Goal: Information Seeking & Learning: Learn about a topic

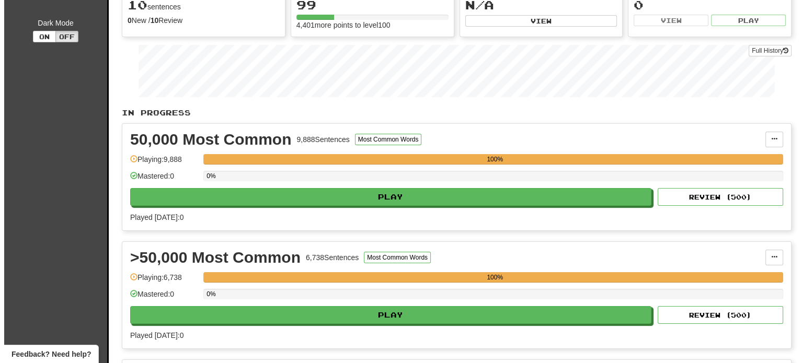
scroll to position [150, 0]
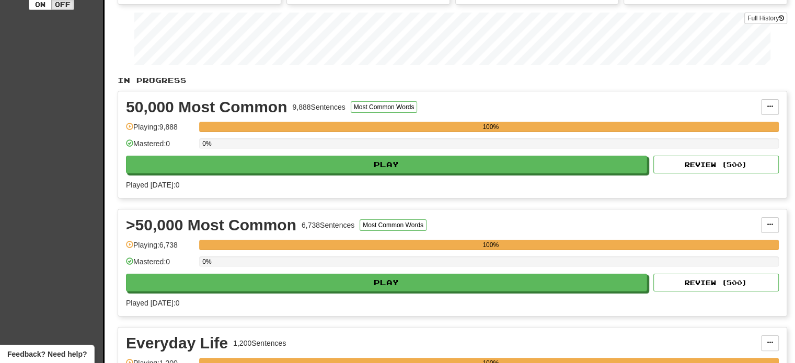
click at [493, 174] on div "50,000 Most Common 9,888 Sentences Most Common Words Manage Sentences Unpin fro…" at bounding box center [452, 144] width 669 height 107
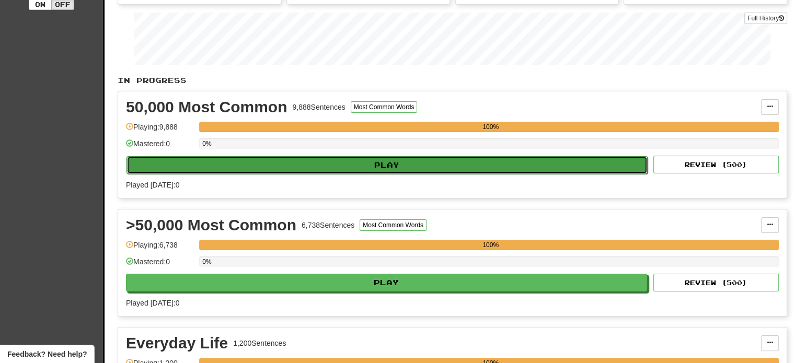
click at [481, 163] on button "Play" at bounding box center [387, 165] width 521 height 18
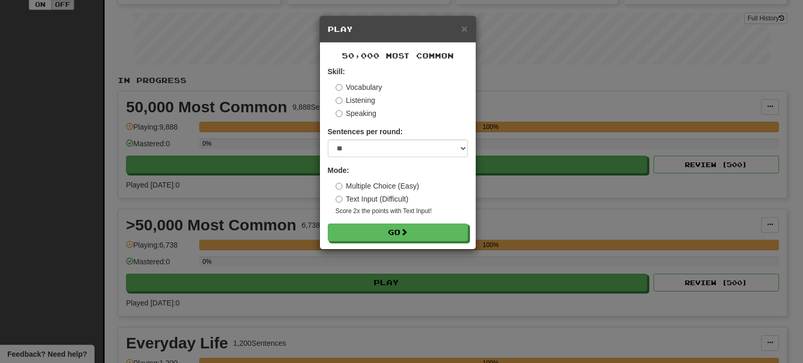
click at [385, 161] on form "Skill: Vocabulary Listening Speaking Sentences per round: * ** ** ** ** ** *** …" at bounding box center [398, 153] width 140 height 175
click at [371, 152] on select "* ** ** ** ** ** *** ********" at bounding box center [398, 149] width 140 height 18
click at [364, 150] on select "* ** ** ** ** ** *** ********" at bounding box center [398, 149] width 140 height 18
select select "**"
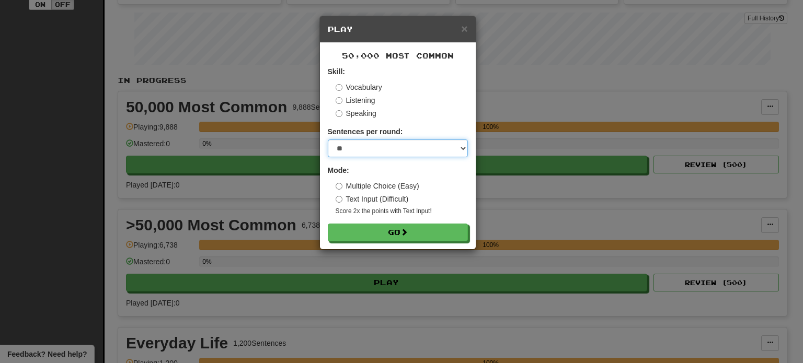
click at [328, 140] on select "* ** ** ** ** ** *** ********" at bounding box center [398, 149] width 140 height 18
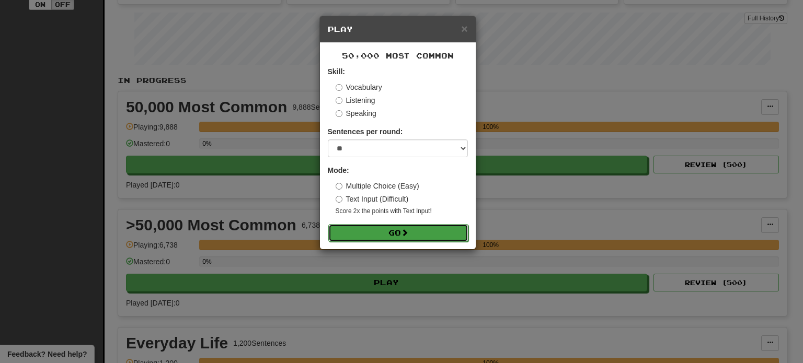
click at [367, 227] on button "Go" at bounding box center [398, 233] width 140 height 18
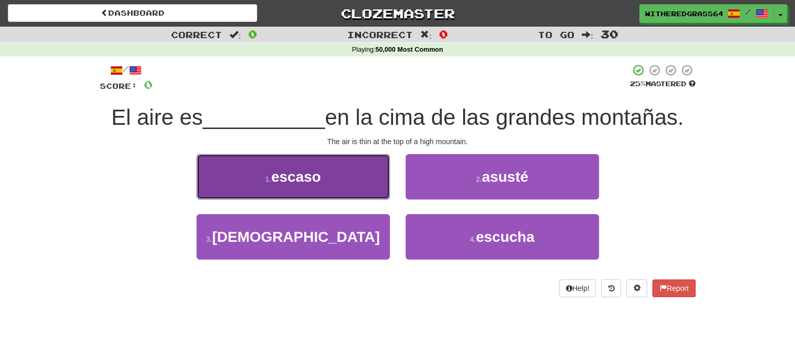
click at [383, 187] on button "1 . escaso" at bounding box center [293, 176] width 193 height 45
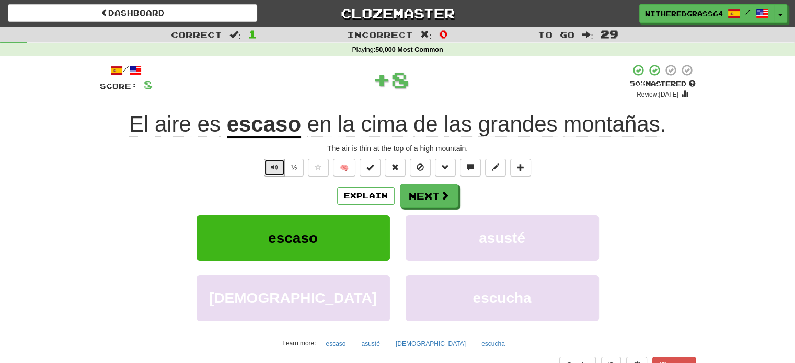
click at [275, 169] on span "Text-to-speech controls" at bounding box center [274, 167] width 7 height 7
click at [364, 194] on button "Explain" at bounding box center [366, 196] width 58 height 18
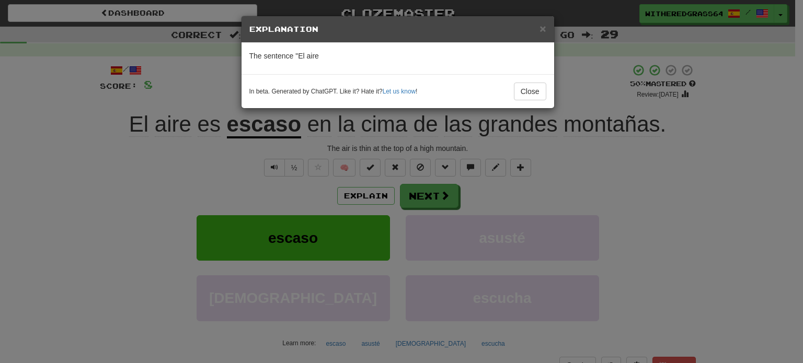
click at [269, 171] on div "× Explanation The sentence "El aire In beta. Generated by ChatGPT. Like it? Hat…" at bounding box center [401, 181] width 803 height 363
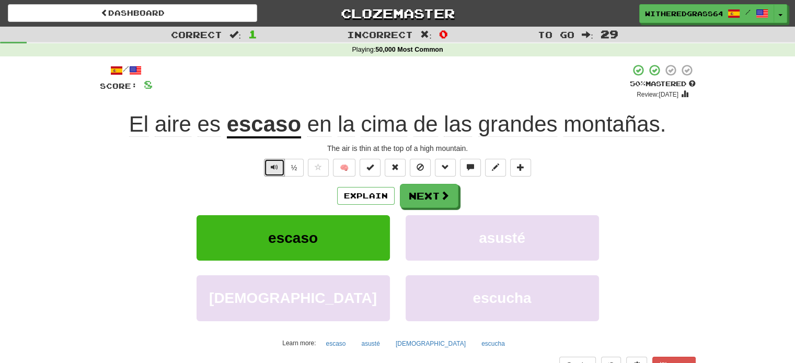
click at [269, 171] on button "Text-to-speech controls" at bounding box center [274, 168] width 21 height 18
click at [354, 193] on button "Explain" at bounding box center [366, 196] width 58 height 18
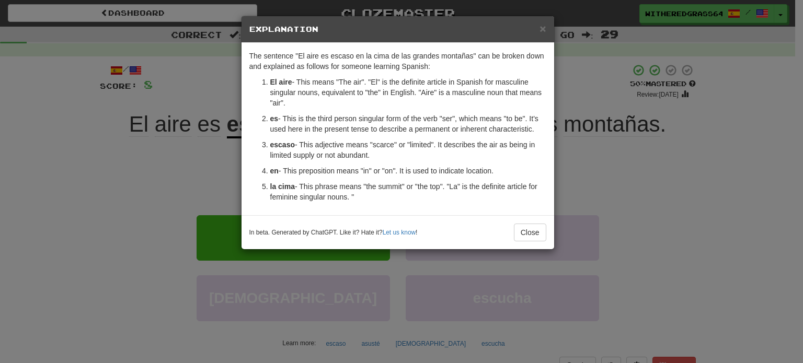
click at [181, 133] on div "× Explanation The sentence "El aire es escaso en la cima de las grandes montaña…" at bounding box center [401, 181] width 803 height 363
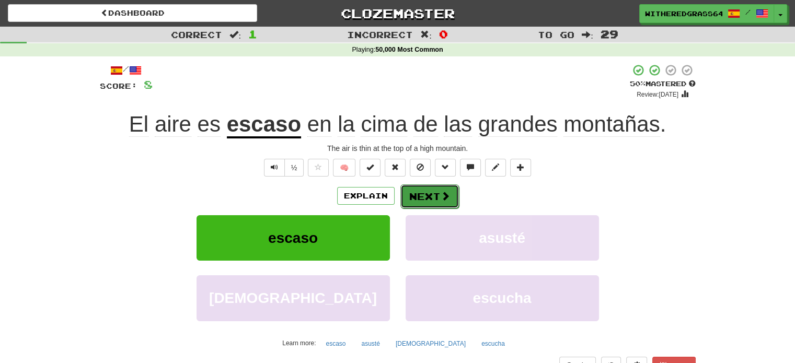
click at [445, 195] on span at bounding box center [445, 195] width 9 height 9
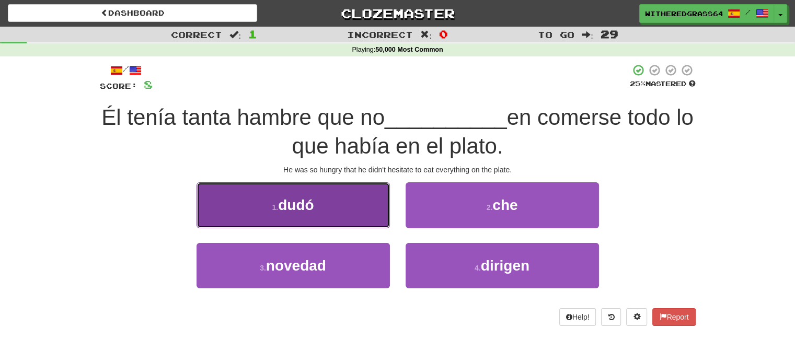
click at [334, 212] on button "1 . dudó" at bounding box center [293, 204] width 193 height 45
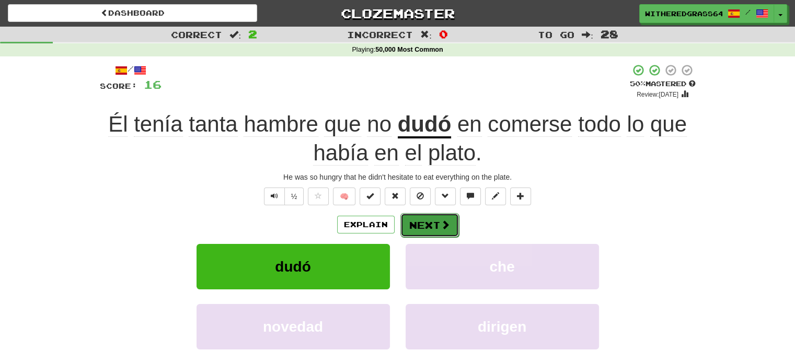
click at [424, 223] on button "Next" at bounding box center [429, 225] width 59 height 24
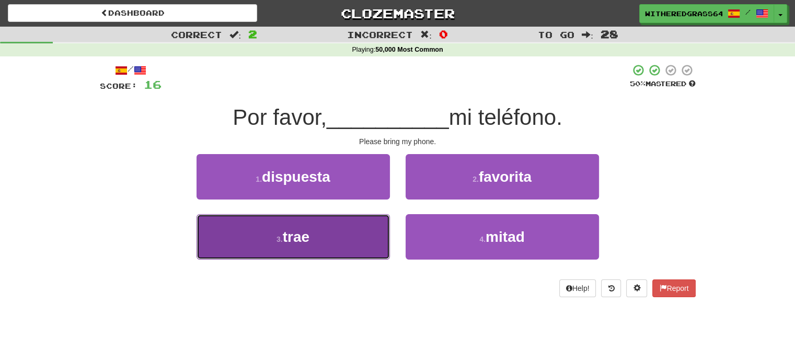
click at [345, 237] on button "3 . trae" at bounding box center [293, 236] width 193 height 45
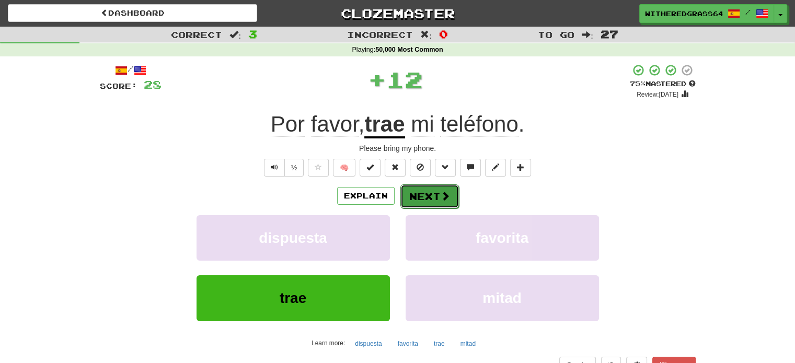
click at [418, 193] on button "Next" at bounding box center [429, 197] width 59 height 24
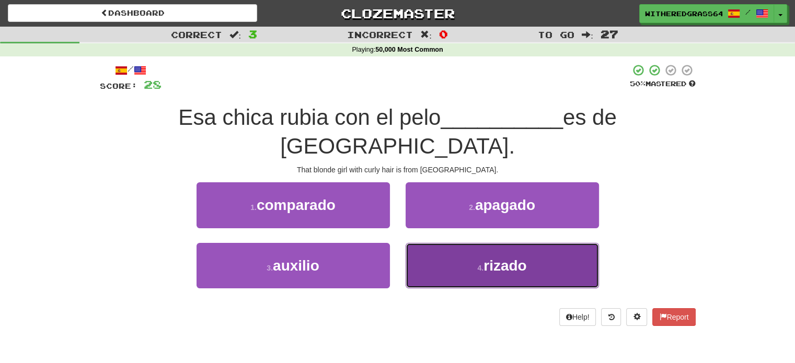
click at [456, 244] on button "4 . rizado" at bounding box center [502, 265] width 193 height 45
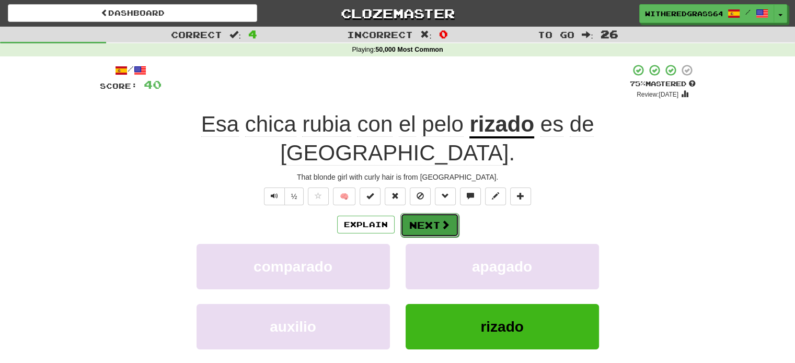
click at [433, 213] on button "Next" at bounding box center [429, 225] width 59 height 24
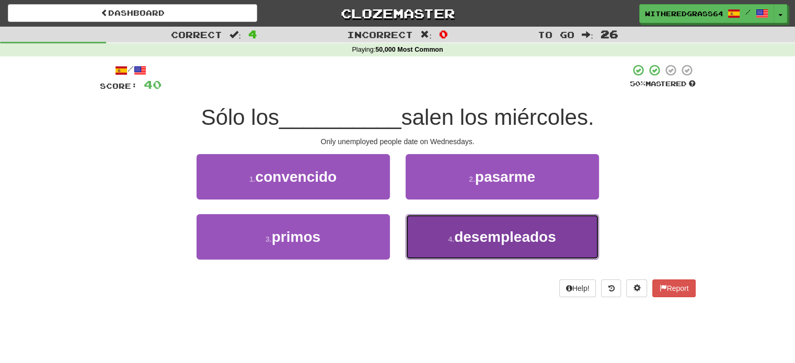
click at [422, 228] on button "4 . desempleados" at bounding box center [502, 236] width 193 height 45
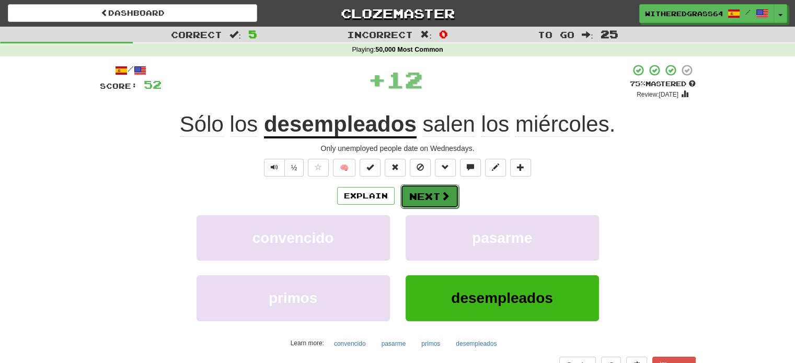
click at [423, 192] on button "Next" at bounding box center [429, 197] width 59 height 24
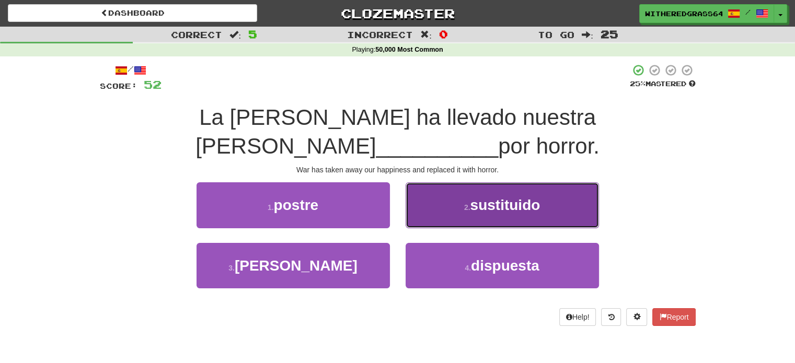
click at [453, 211] on button "2 . sustituido" at bounding box center [502, 204] width 193 height 45
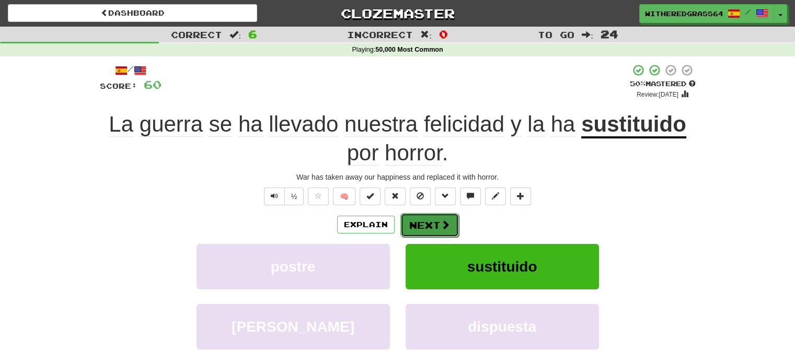
click at [430, 227] on button "Next" at bounding box center [429, 225] width 59 height 24
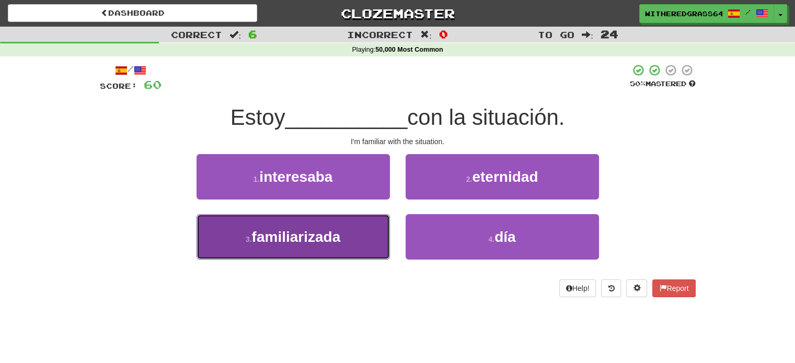
click at [351, 229] on button "3 . familiarizada" at bounding box center [293, 236] width 193 height 45
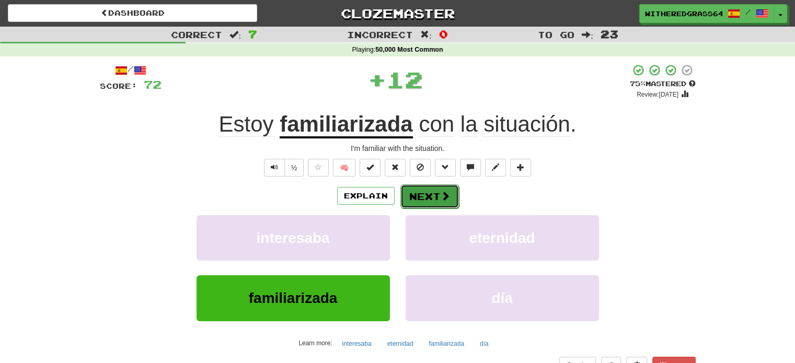
click at [426, 192] on button "Next" at bounding box center [429, 197] width 59 height 24
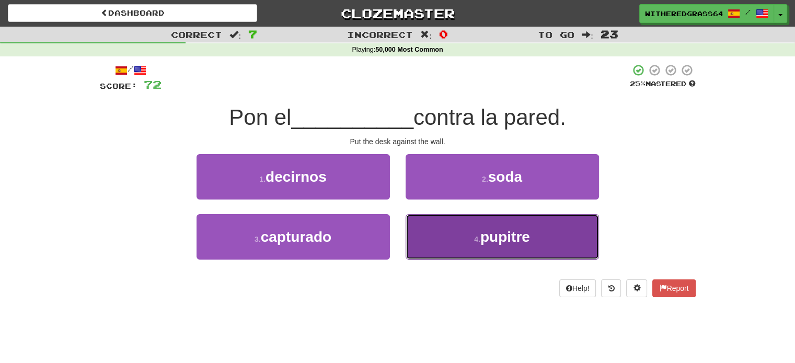
click at [431, 231] on button "4 . pupitre" at bounding box center [502, 236] width 193 height 45
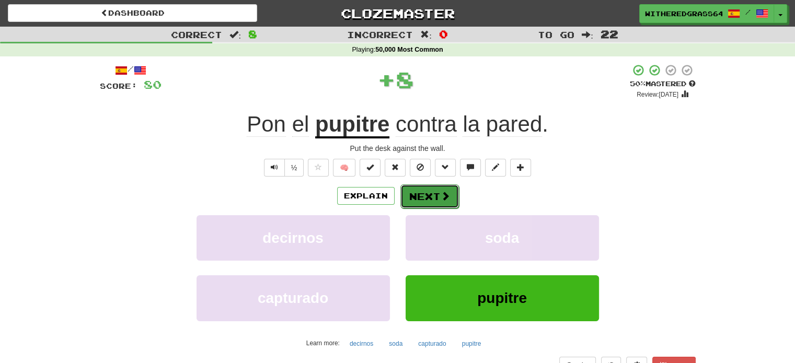
click at [423, 192] on button "Next" at bounding box center [429, 197] width 59 height 24
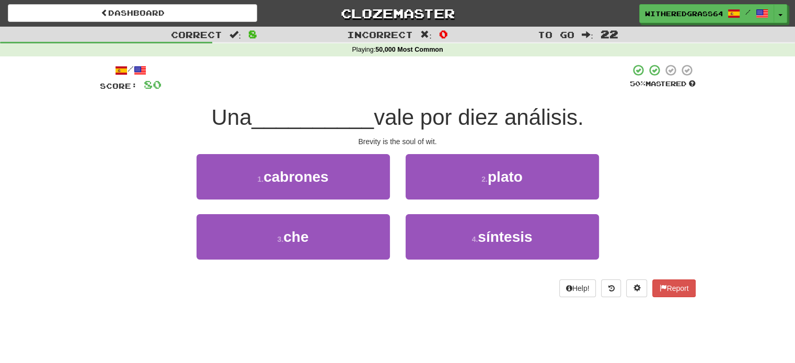
click at [439, 262] on div "4 . síntesis" at bounding box center [502, 244] width 209 height 60
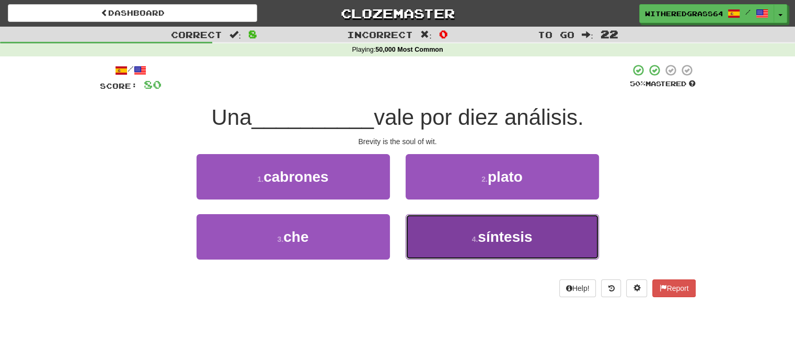
click at [444, 239] on button "4 . síntesis" at bounding box center [502, 236] width 193 height 45
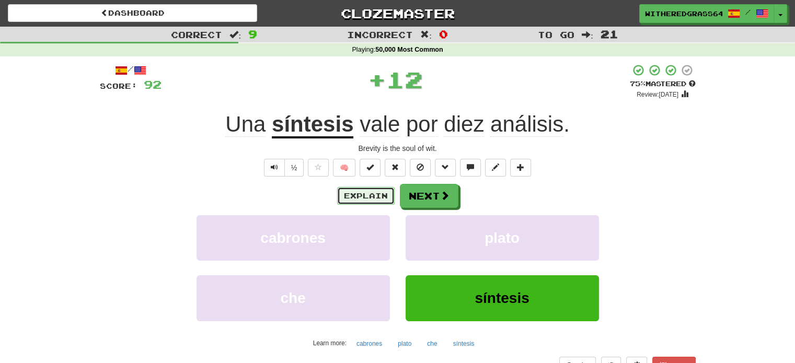
click at [373, 192] on button "Explain" at bounding box center [366, 196] width 58 height 18
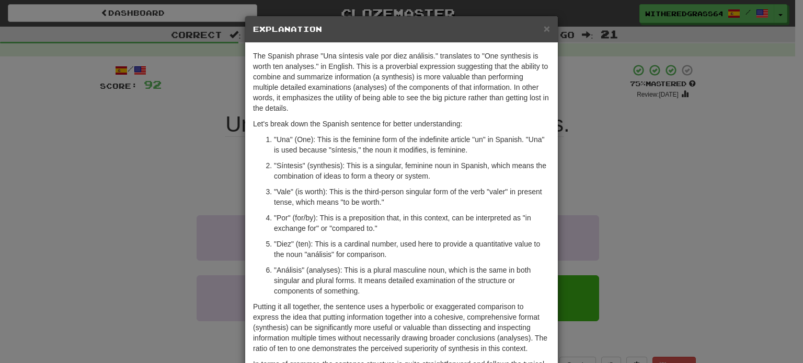
click at [153, 155] on div "× Explanation The Spanish phrase "Una síntesis vale por diez análisis." transla…" at bounding box center [401, 181] width 803 height 363
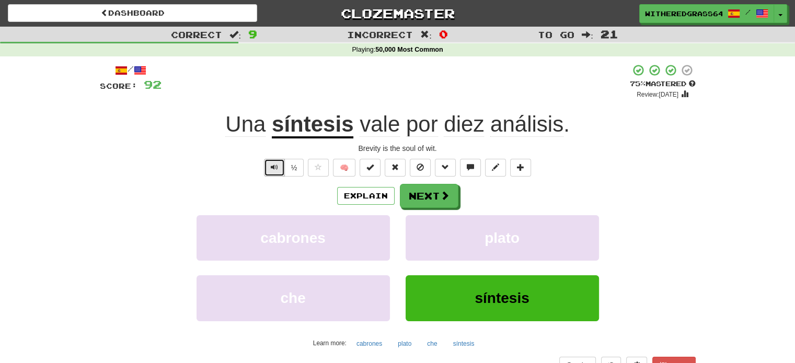
click at [268, 167] on button "Text-to-speech controls" at bounding box center [274, 168] width 21 height 18
click at [262, 163] on div "½" at bounding box center [283, 168] width 42 height 18
click at [271, 168] on span "Text-to-speech controls" at bounding box center [274, 167] width 7 height 7
click at [415, 198] on button "Next" at bounding box center [429, 197] width 59 height 24
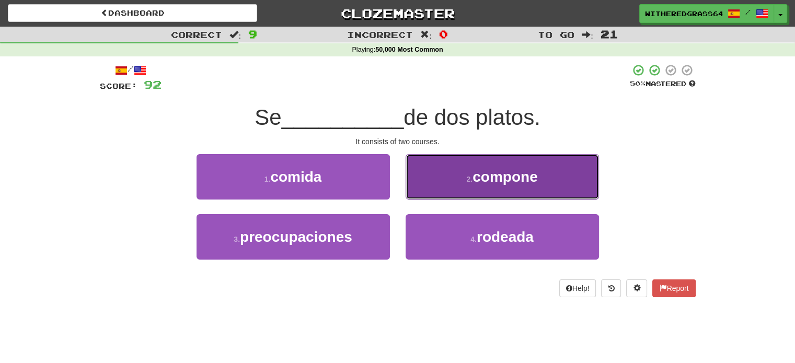
click at [445, 187] on button "2 . compone" at bounding box center [502, 176] width 193 height 45
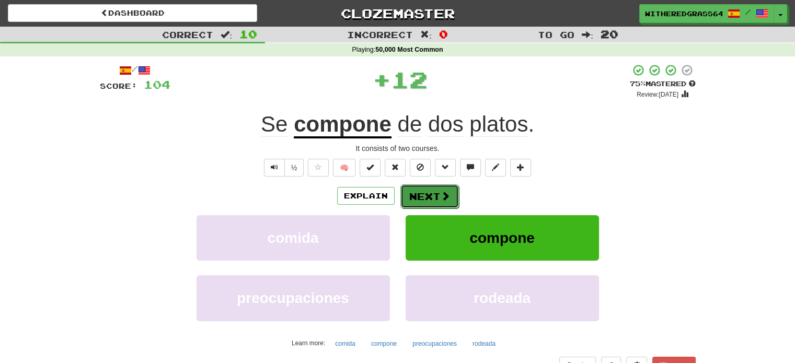
click at [426, 195] on button "Next" at bounding box center [429, 197] width 59 height 24
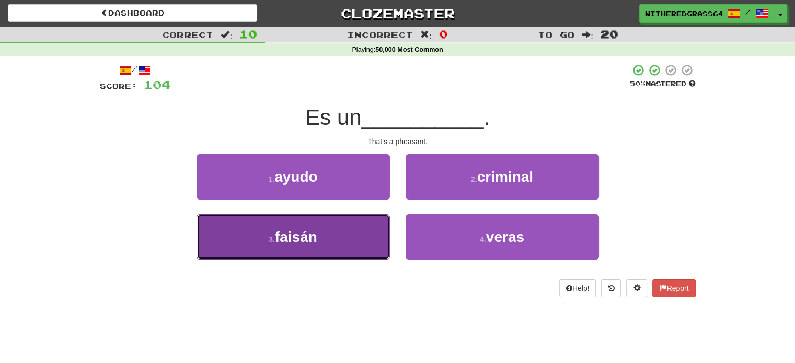
click at [368, 228] on button "3 . faisán" at bounding box center [293, 236] width 193 height 45
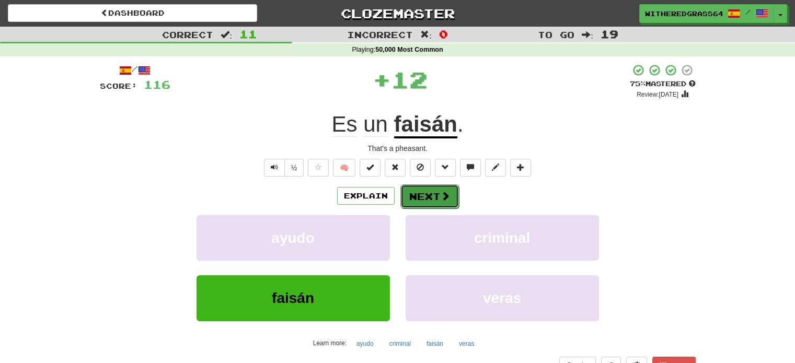
click at [424, 198] on button "Next" at bounding box center [429, 197] width 59 height 24
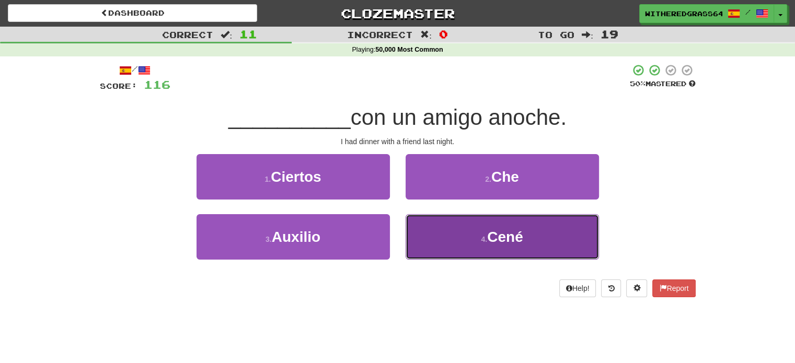
click at [443, 234] on button "4 . Cené" at bounding box center [502, 236] width 193 height 45
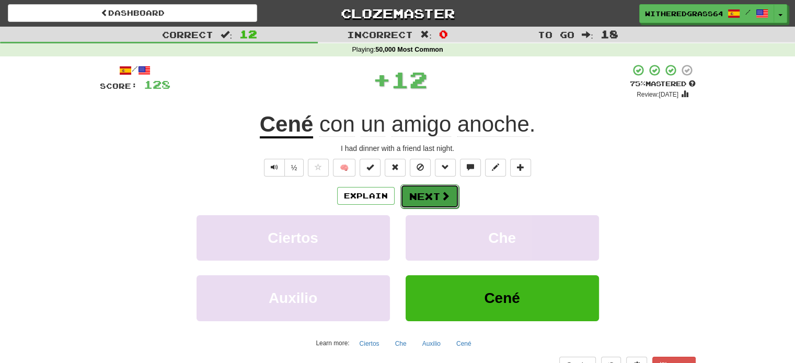
click at [423, 196] on button "Next" at bounding box center [429, 197] width 59 height 24
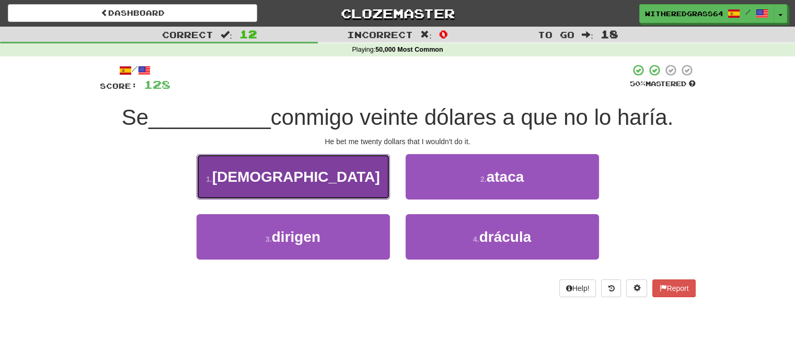
click at [348, 168] on button "1 . apostó" at bounding box center [293, 176] width 193 height 45
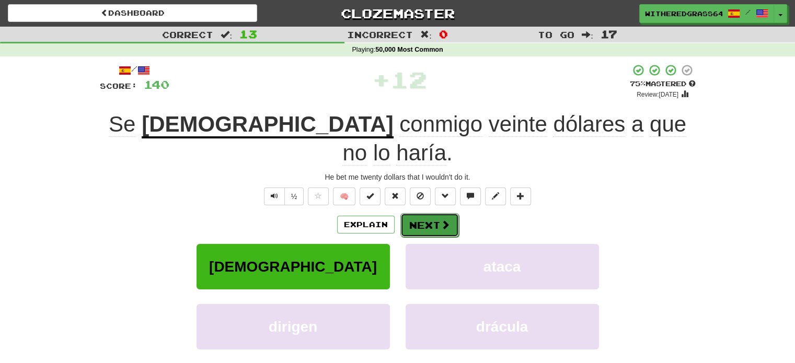
click at [419, 213] on button "Next" at bounding box center [429, 225] width 59 height 24
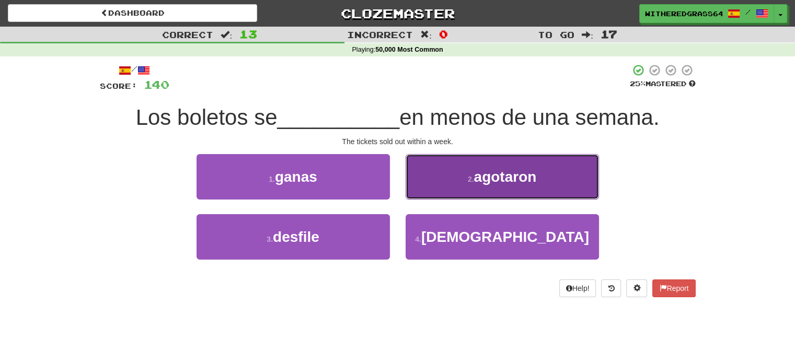
click at [445, 187] on button "2 . agotaron" at bounding box center [502, 176] width 193 height 45
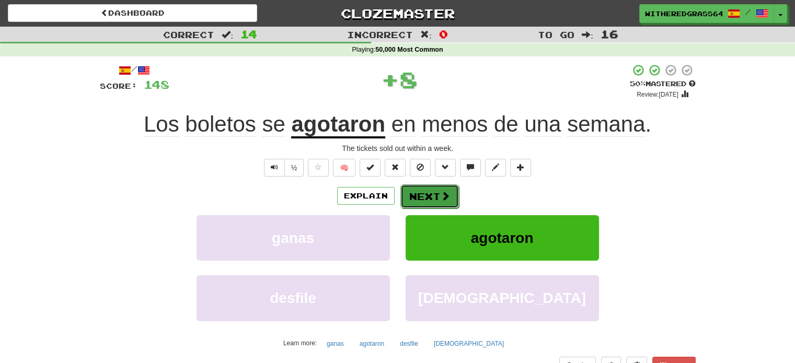
click at [437, 192] on button "Next" at bounding box center [429, 197] width 59 height 24
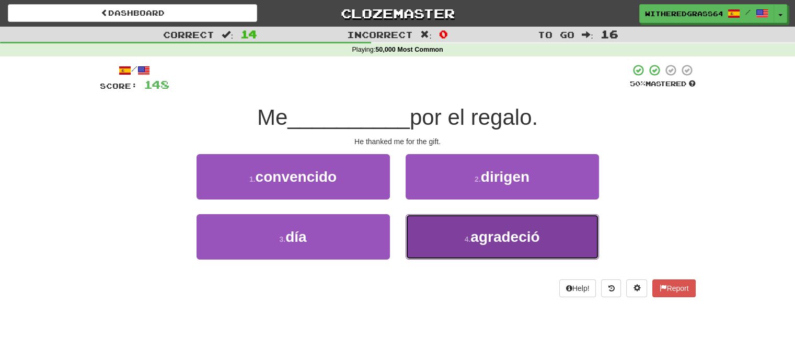
click at [427, 235] on button "4 . agradeció" at bounding box center [502, 236] width 193 height 45
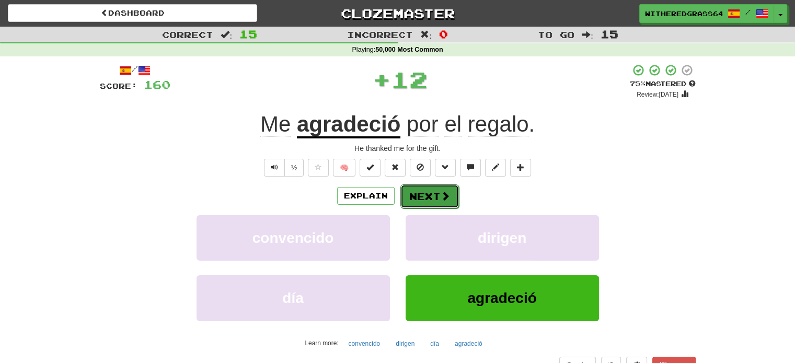
click at [426, 197] on button "Next" at bounding box center [429, 197] width 59 height 24
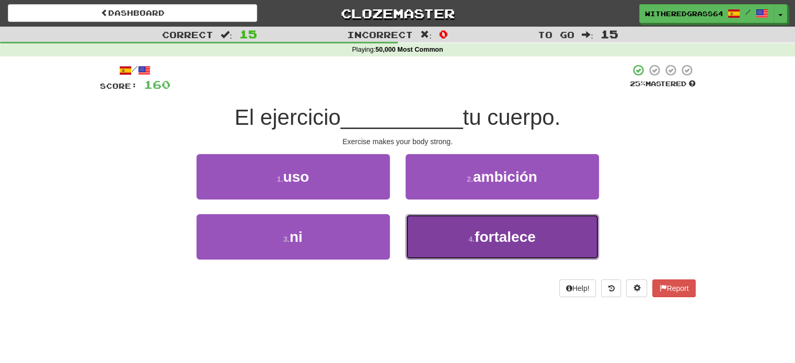
click at [437, 238] on button "4 . fortalece" at bounding box center [502, 236] width 193 height 45
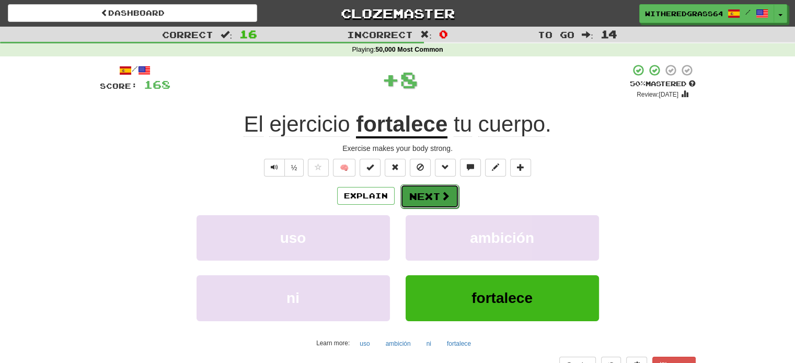
click at [415, 191] on button "Next" at bounding box center [429, 197] width 59 height 24
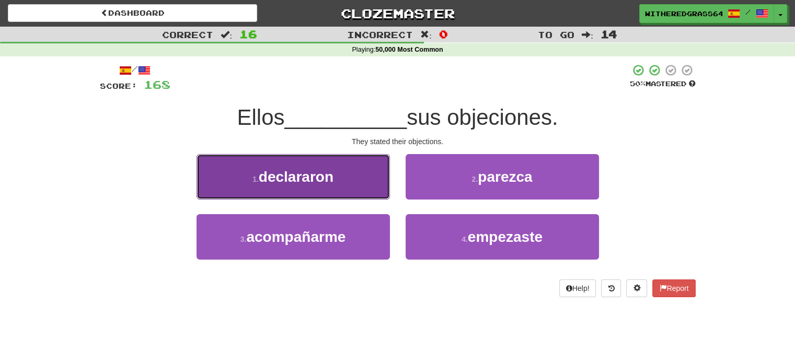
click at [370, 186] on button "1 . declararon" at bounding box center [293, 176] width 193 height 45
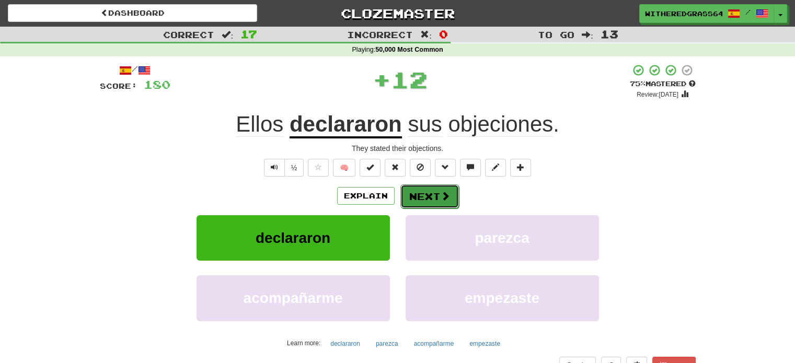
click at [429, 199] on button "Next" at bounding box center [429, 197] width 59 height 24
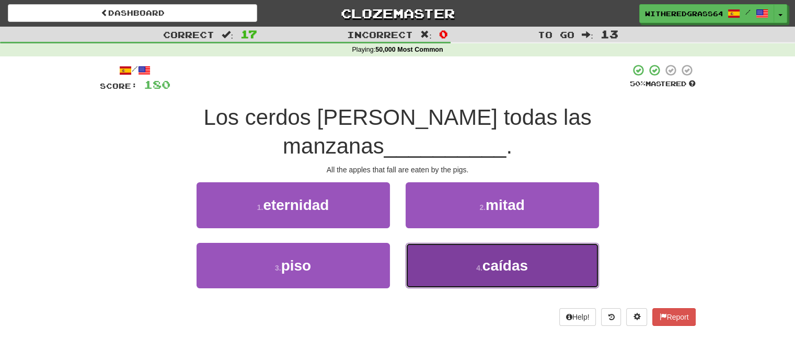
click at [456, 243] on button "4 . caídas" at bounding box center [502, 265] width 193 height 45
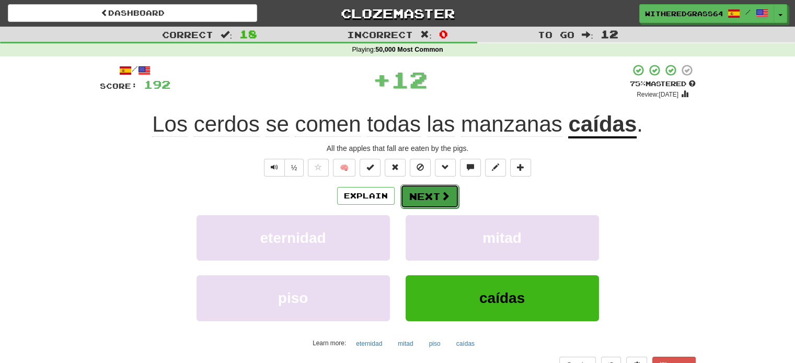
click at [441, 191] on span at bounding box center [445, 195] width 9 height 9
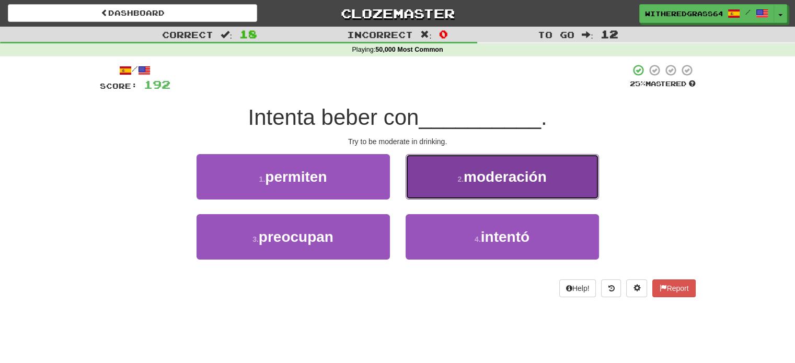
click at [441, 191] on button "2 . moderación" at bounding box center [502, 176] width 193 height 45
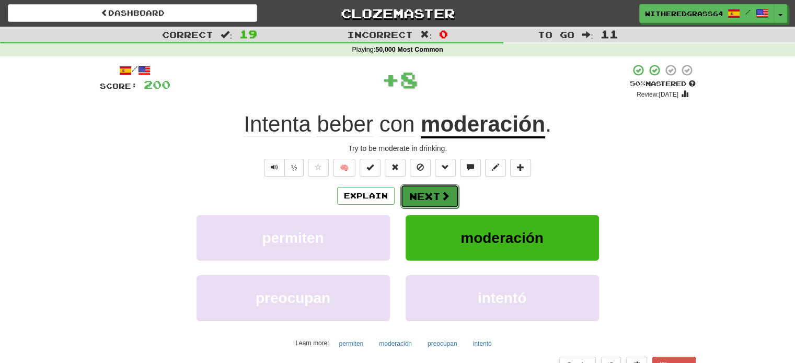
click at [436, 197] on button "Next" at bounding box center [429, 197] width 59 height 24
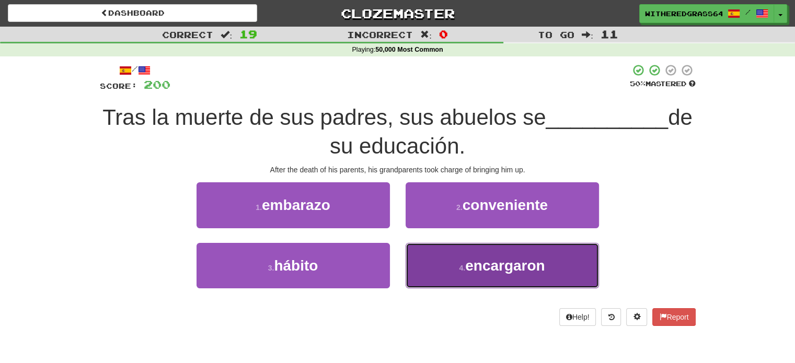
click at [437, 265] on button "4 . encargaron" at bounding box center [502, 265] width 193 height 45
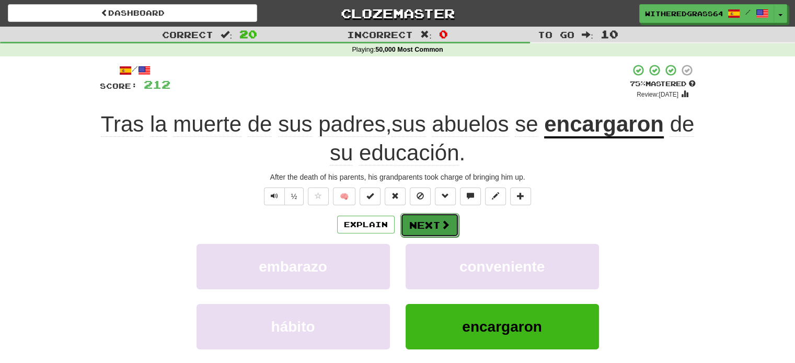
click at [438, 221] on button "Next" at bounding box center [429, 225] width 59 height 24
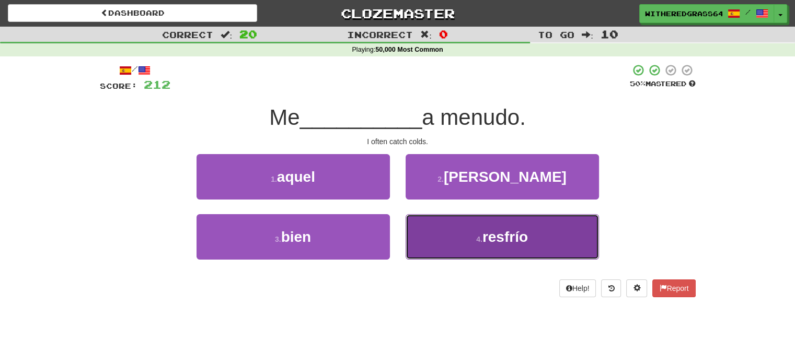
click at [444, 224] on button "4 . resfrío" at bounding box center [502, 236] width 193 height 45
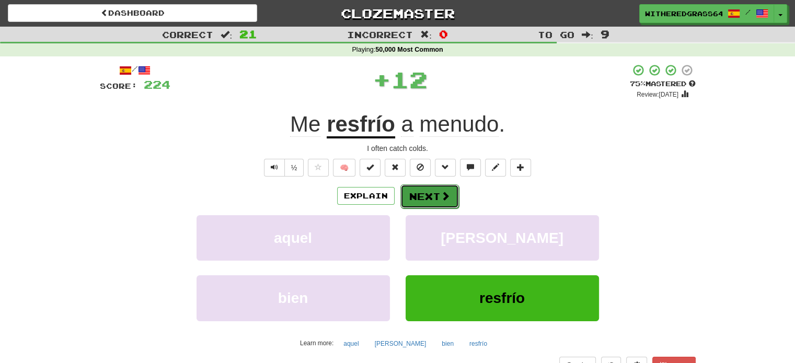
click at [437, 195] on button "Next" at bounding box center [429, 197] width 59 height 24
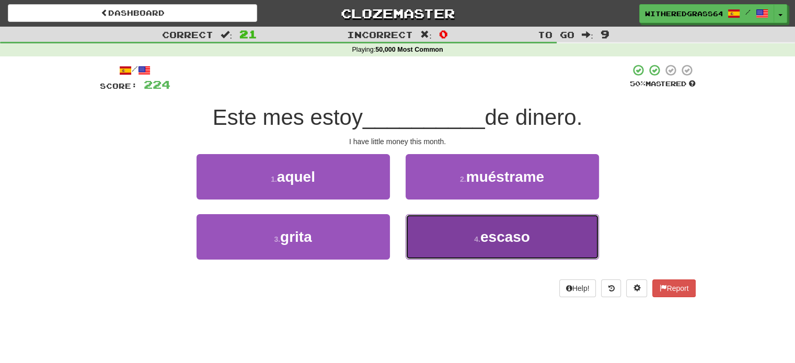
click at [441, 234] on button "4 . escaso" at bounding box center [502, 236] width 193 height 45
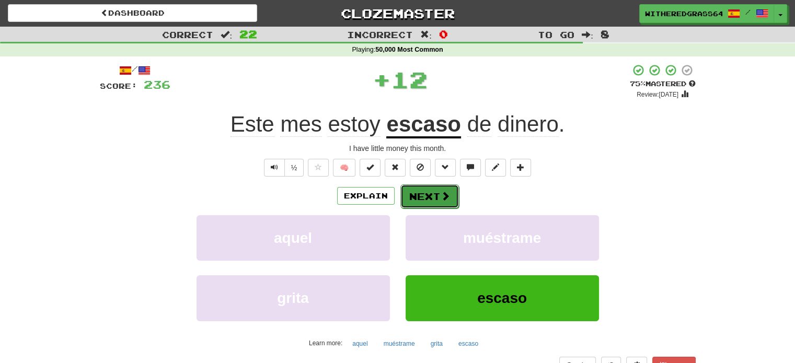
click at [427, 199] on button "Next" at bounding box center [429, 197] width 59 height 24
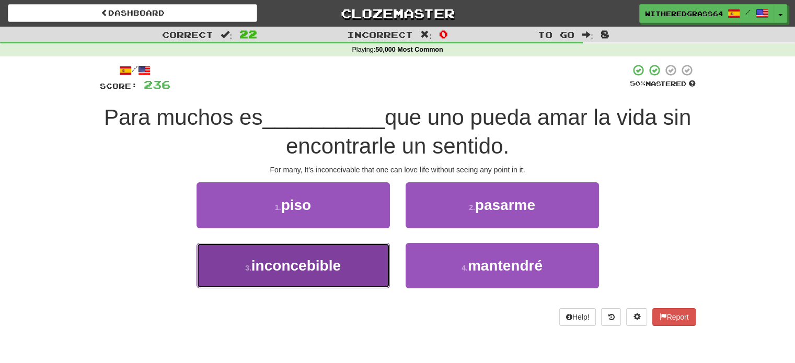
click at [329, 258] on span "inconcebible" at bounding box center [295, 266] width 89 height 16
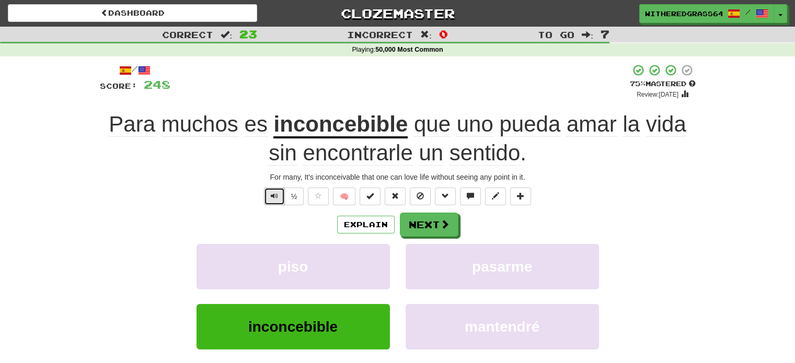
click at [267, 195] on button "Text-to-speech controls" at bounding box center [274, 197] width 21 height 18
click at [421, 225] on button "Next" at bounding box center [429, 225] width 59 height 24
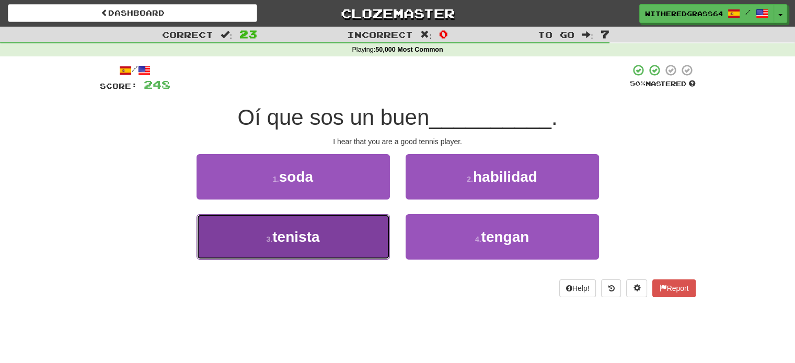
click at [355, 250] on button "3 . tenista" at bounding box center [293, 236] width 193 height 45
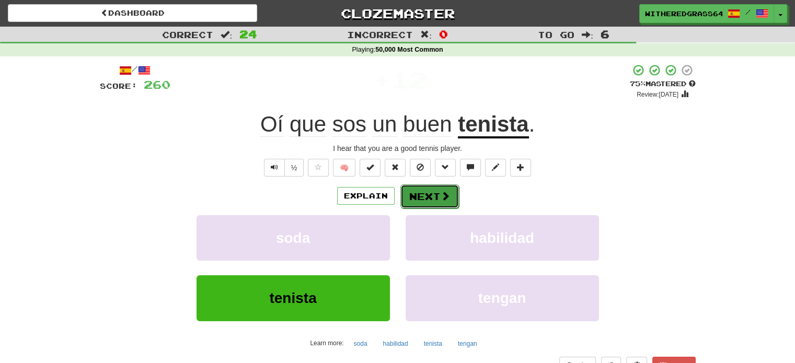
click at [438, 200] on button "Next" at bounding box center [429, 197] width 59 height 24
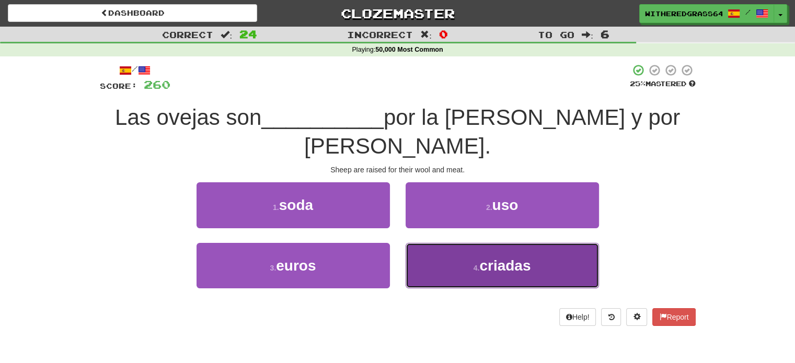
click at [430, 243] on button "4 . criadas" at bounding box center [502, 265] width 193 height 45
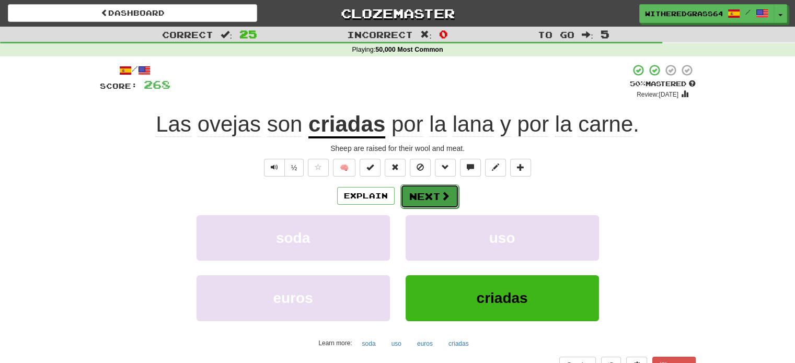
click at [433, 196] on button "Next" at bounding box center [429, 197] width 59 height 24
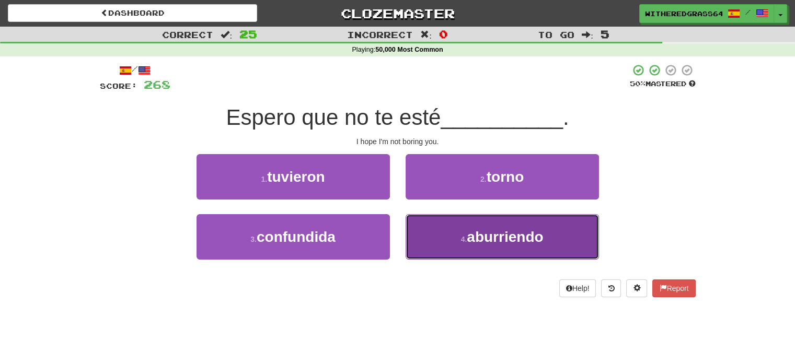
click at [423, 240] on button "4 . aburriendo" at bounding box center [502, 236] width 193 height 45
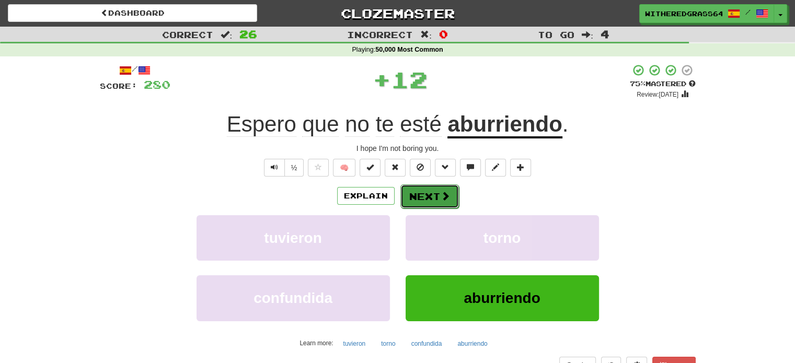
click at [430, 189] on button "Next" at bounding box center [429, 197] width 59 height 24
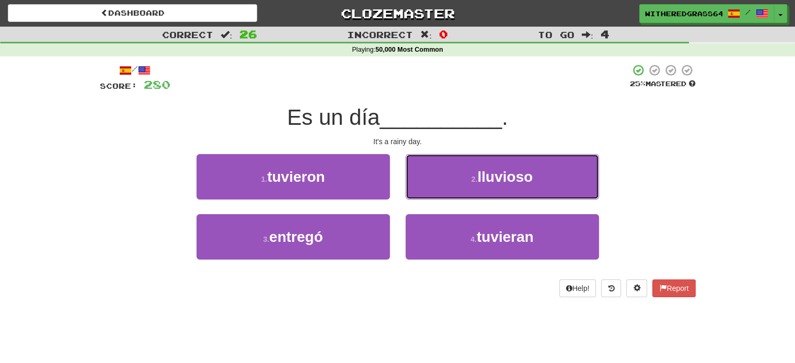
click at [430, 189] on button "2 . lluvioso" at bounding box center [502, 176] width 193 height 45
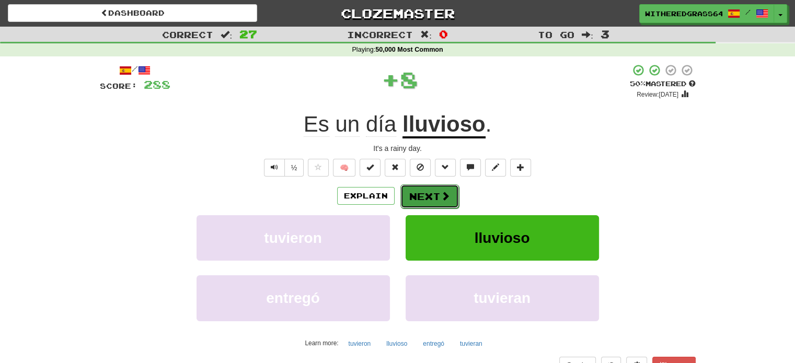
click at [430, 197] on button "Next" at bounding box center [429, 197] width 59 height 24
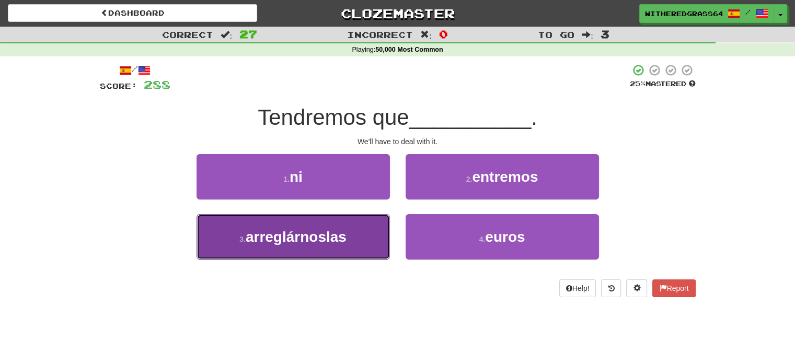
click at [349, 242] on button "3 . arreglárnoslas" at bounding box center [293, 236] width 193 height 45
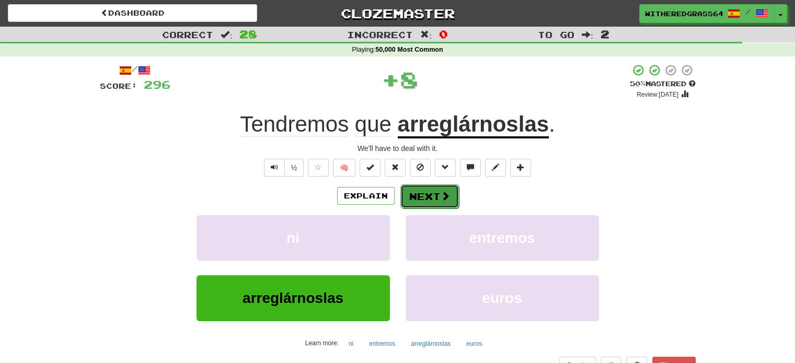
click at [432, 205] on button "Next" at bounding box center [429, 197] width 59 height 24
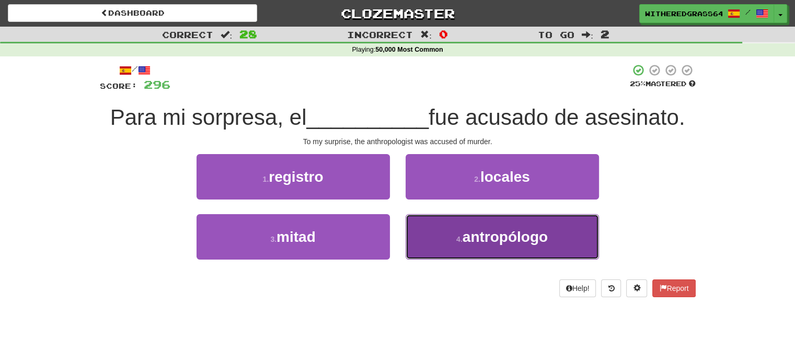
click at [451, 232] on button "4 . antropólogo" at bounding box center [502, 236] width 193 height 45
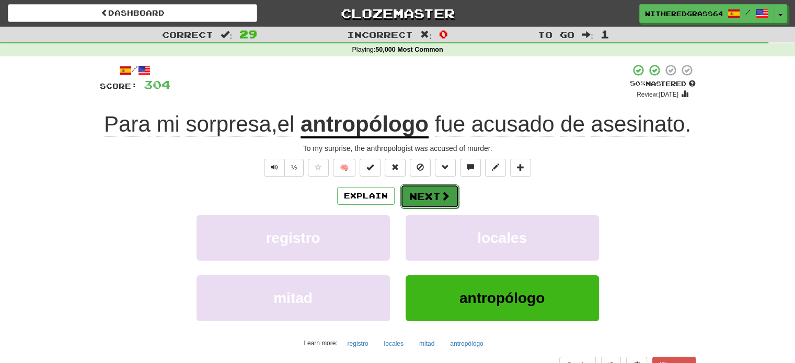
click at [441, 191] on span at bounding box center [445, 195] width 9 height 9
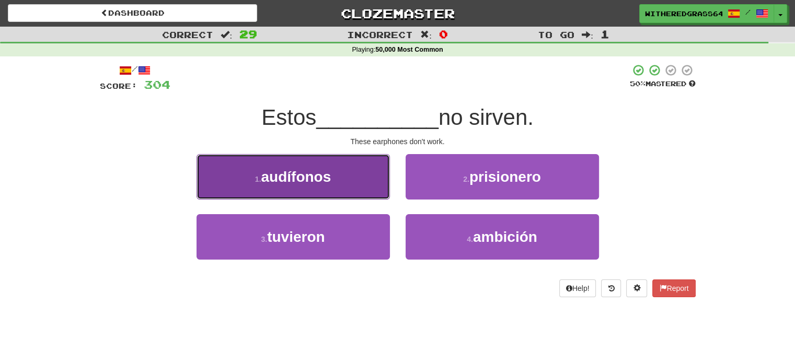
click at [364, 179] on button "1 . audífonos" at bounding box center [293, 176] width 193 height 45
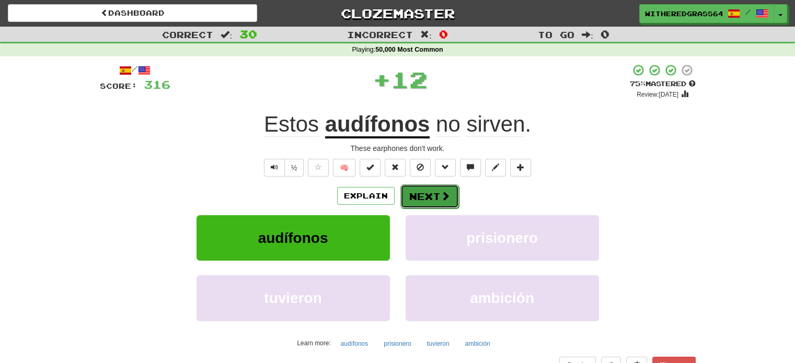
click at [429, 194] on button "Next" at bounding box center [429, 197] width 59 height 24
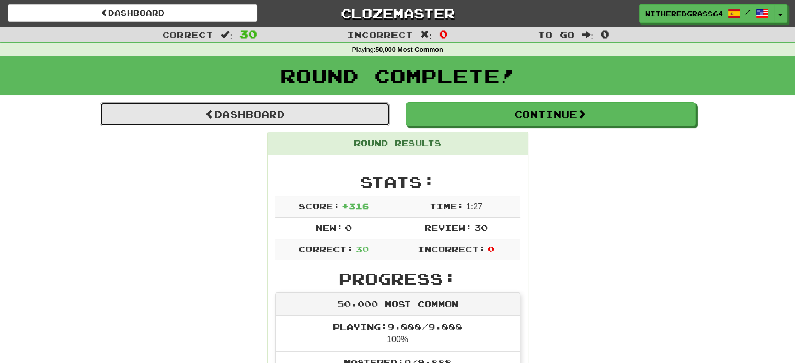
click at [330, 121] on link "Dashboard" at bounding box center [245, 114] width 290 height 24
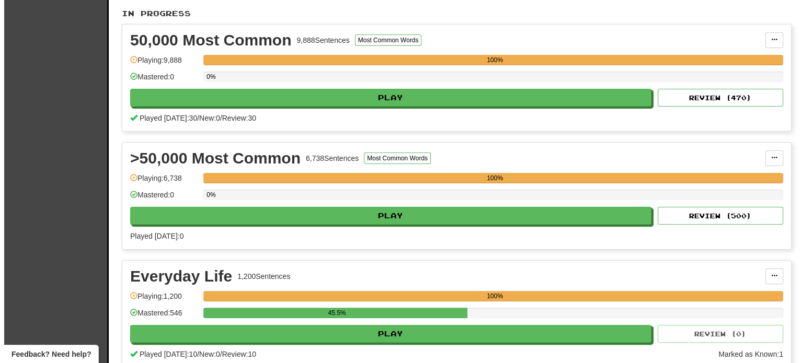
scroll to position [215, 0]
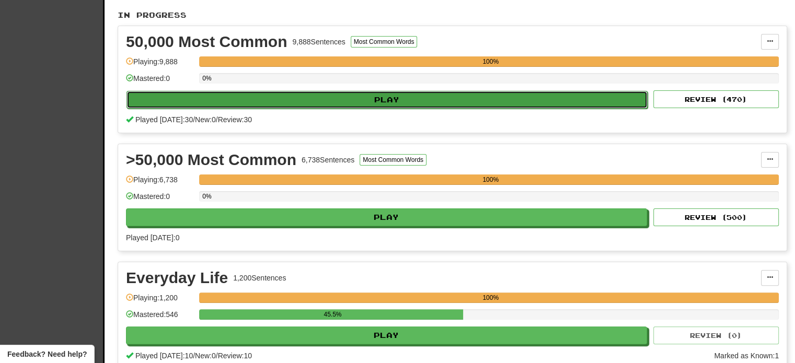
click at [519, 100] on button "Play" at bounding box center [387, 100] width 521 height 18
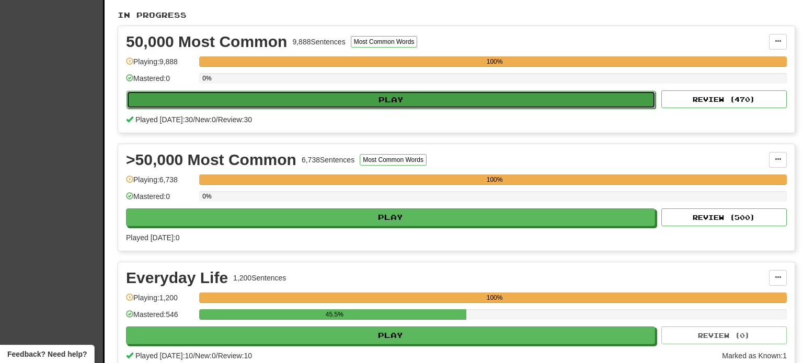
select select "**"
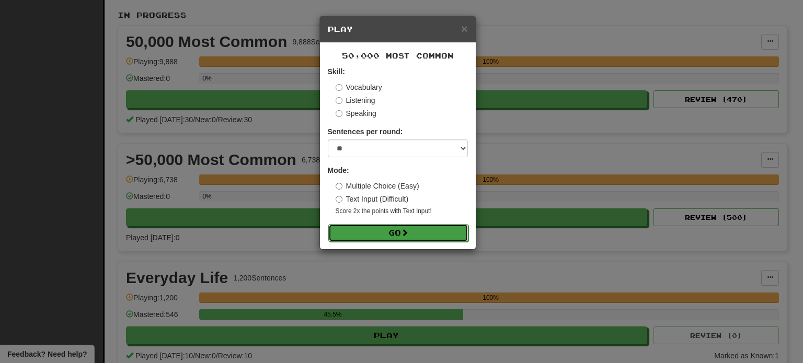
click at [411, 229] on button "Go" at bounding box center [398, 233] width 140 height 18
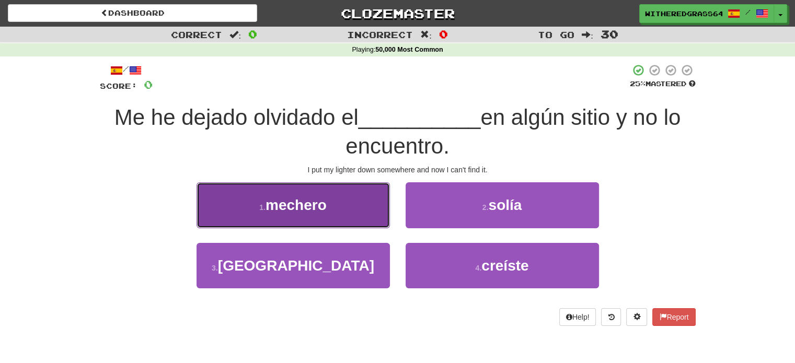
click at [339, 204] on button "1 . [GEOGRAPHIC_DATA]" at bounding box center [293, 204] width 193 height 45
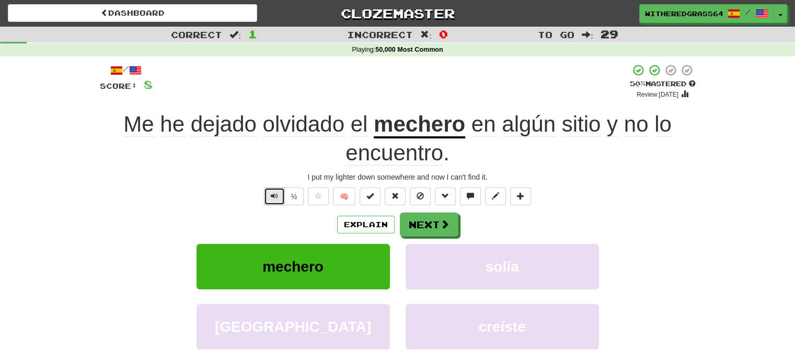
click at [277, 196] on span "Text-to-speech controls" at bounding box center [274, 195] width 7 height 7
click at [408, 221] on button "Next" at bounding box center [429, 225] width 59 height 24
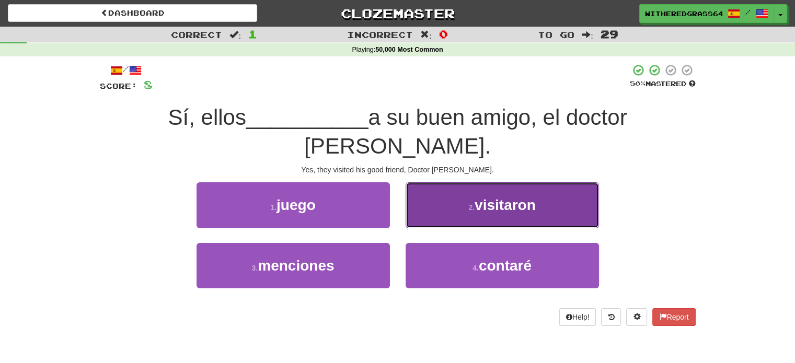
click at [437, 188] on button "2 . visitaron" at bounding box center [502, 204] width 193 height 45
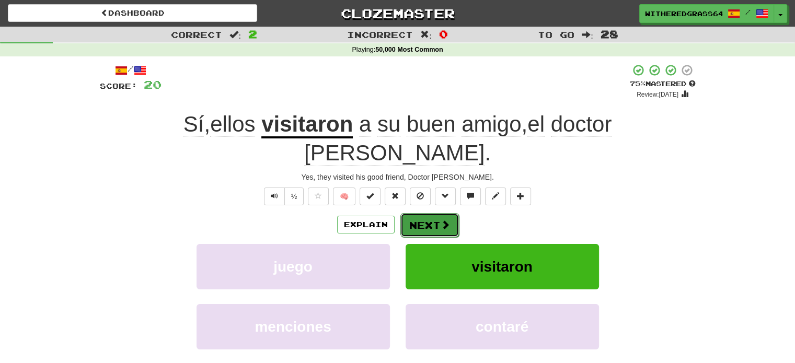
click at [424, 213] on button "Next" at bounding box center [429, 225] width 59 height 24
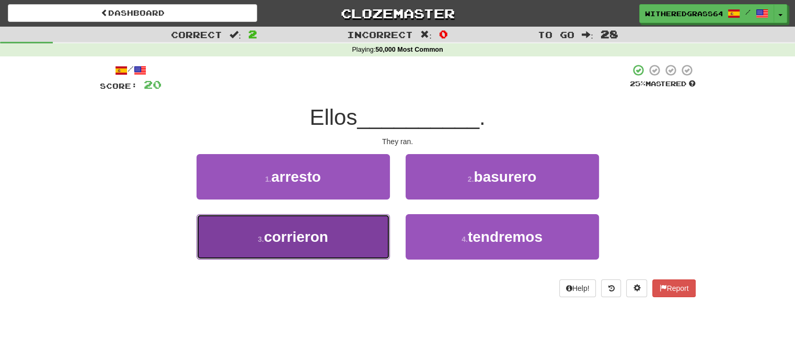
click at [372, 237] on button "3 . corrieron" at bounding box center [293, 236] width 193 height 45
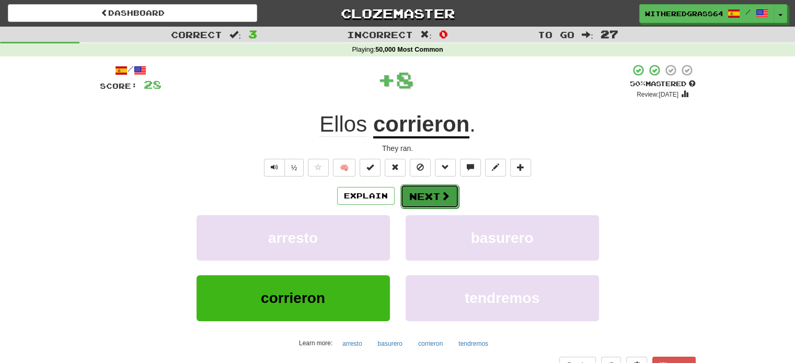
click at [430, 191] on button "Next" at bounding box center [429, 197] width 59 height 24
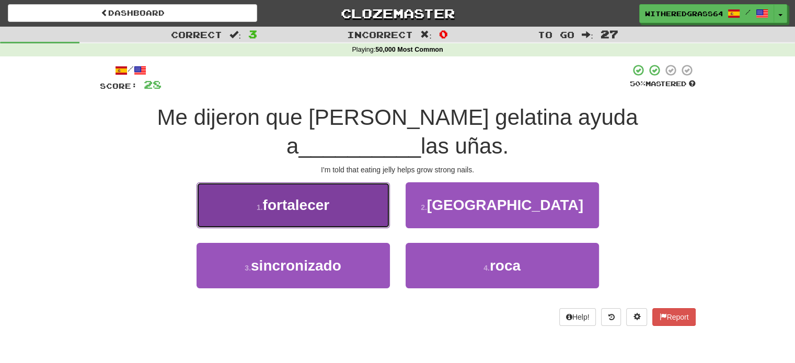
click at [359, 215] on button "1 . fortalecer" at bounding box center [293, 204] width 193 height 45
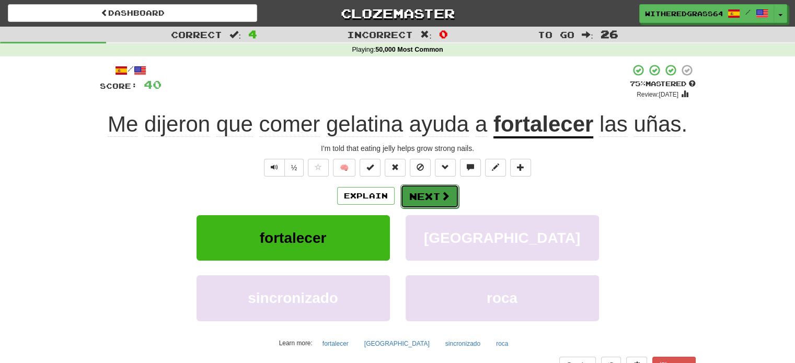
click at [418, 198] on button "Next" at bounding box center [429, 197] width 59 height 24
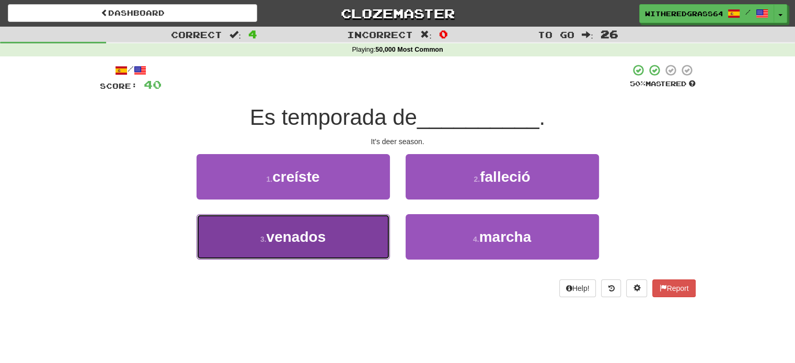
click at [356, 233] on button "3 . [GEOGRAPHIC_DATA]" at bounding box center [293, 236] width 193 height 45
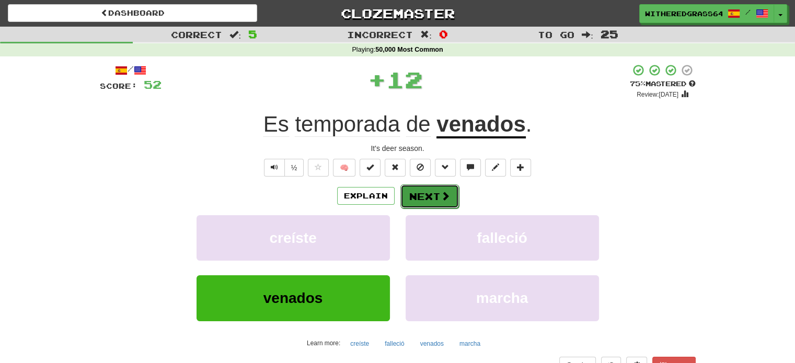
click at [415, 196] on button "Next" at bounding box center [429, 197] width 59 height 24
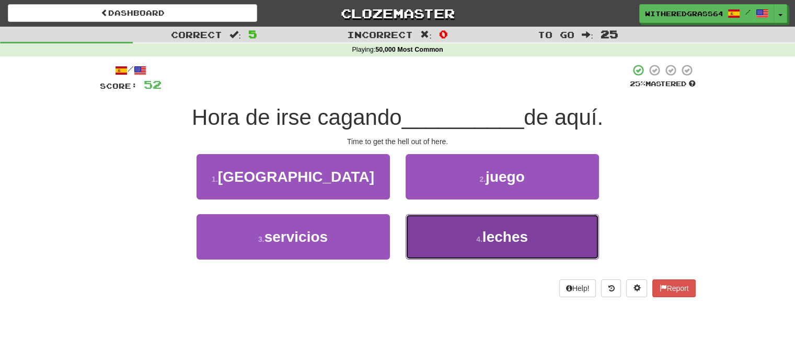
click at [427, 234] on button "4 . leches" at bounding box center [502, 236] width 193 height 45
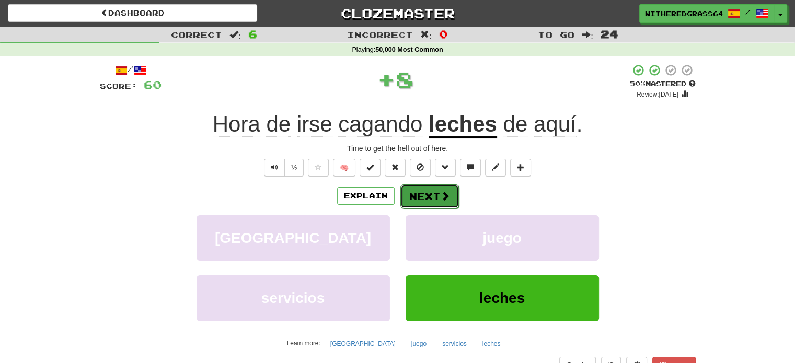
click at [419, 193] on button "Next" at bounding box center [429, 197] width 59 height 24
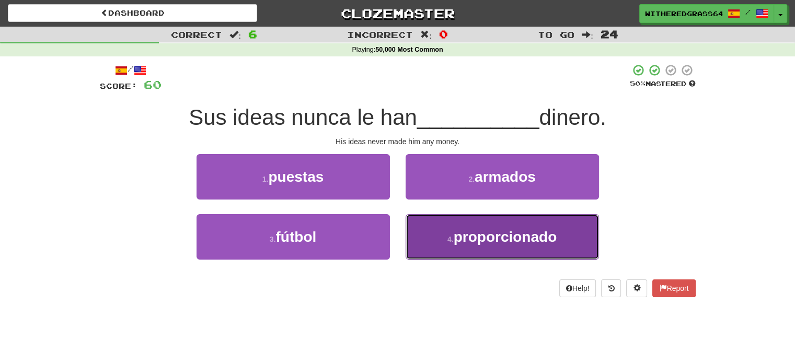
click at [429, 226] on button "4 . proporcionado" at bounding box center [502, 236] width 193 height 45
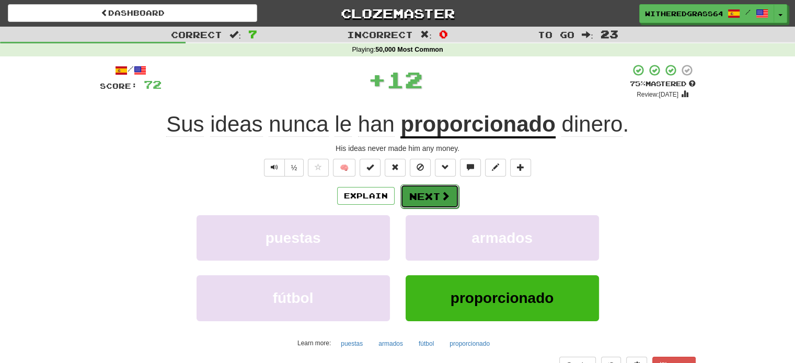
click at [427, 196] on button "Next" at bounding box center [429, 197] width 59 height 24
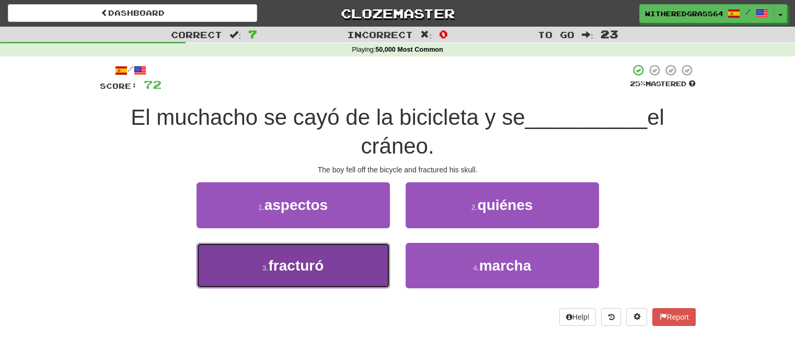
click at [358, 255] on button "3 . fracturó" at bounding box center [293, 265] width 193 height 45
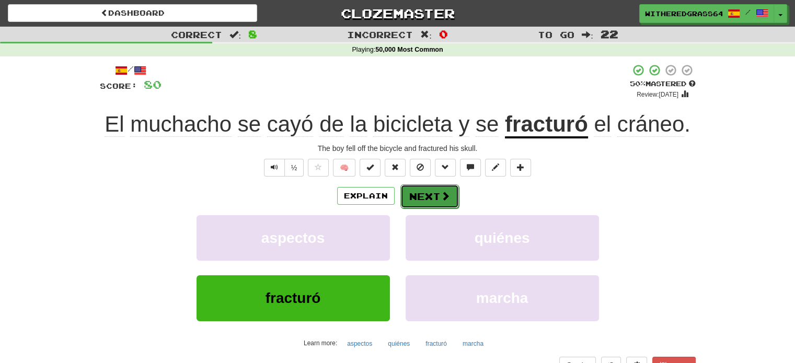
click at [425, 200] on button "Next" at bounding box center [429, 197] width 59 height 24
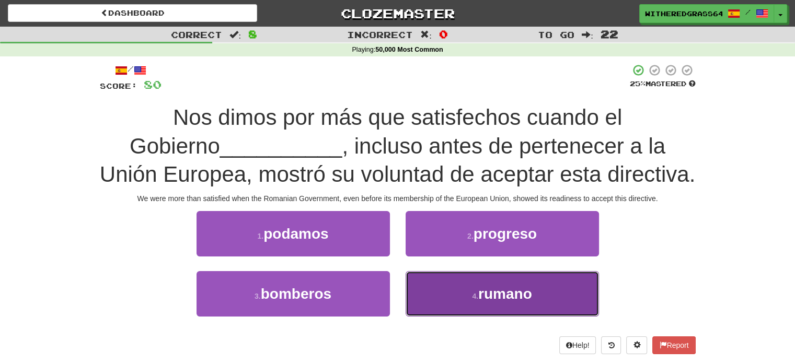
click at [424, 284] on button "4 . [GEOGRAPHIC_DATA]" at bounding box center [502, 293] width 193 height 45
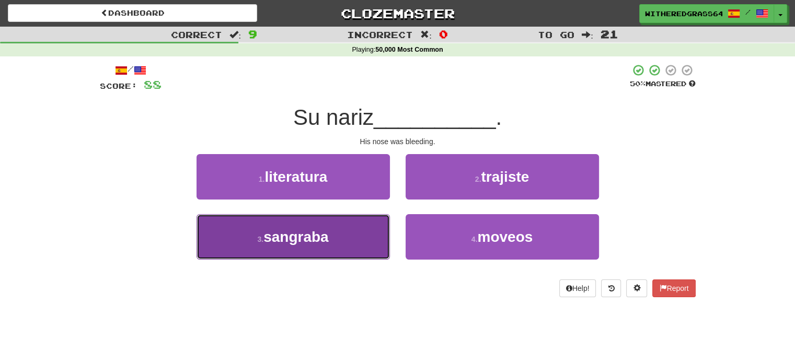
click at [383, 238] on button "3 . [GEOGRAPHIC_DATA]" at bounding box center [293, 236] width 193 height 45
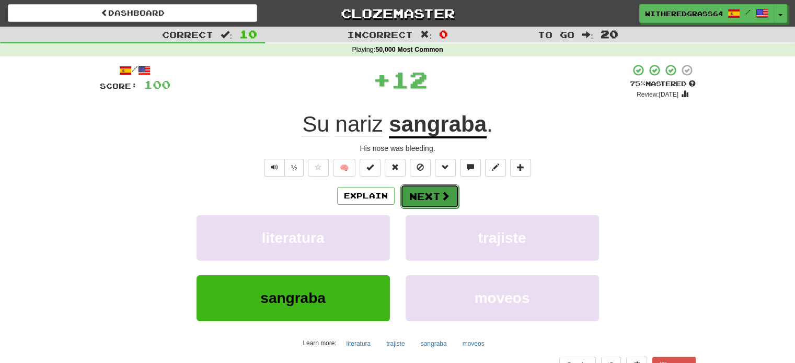
click at [446, 197] on span at bounding box center [445, 195] width 9 height 9
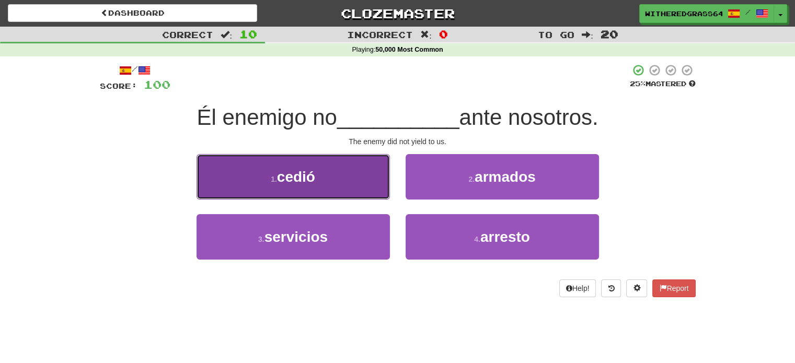
click at [362, 185] on button "1 . [PERSON_NAME]" at bounding box center [293, 176] width 193 height 45
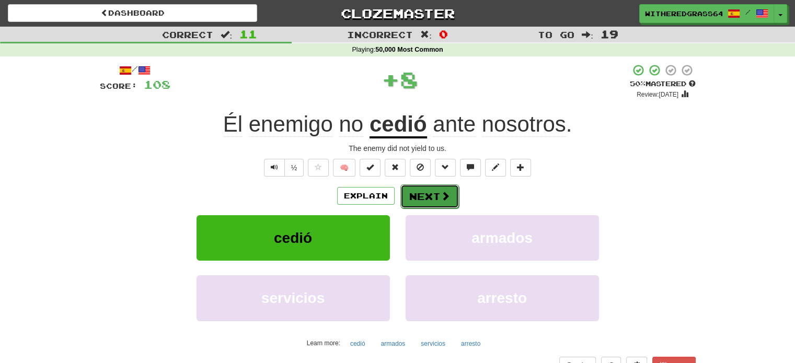
click at [425, 193] on button "Next" at bounding box center [429, 197] width 59 height 24
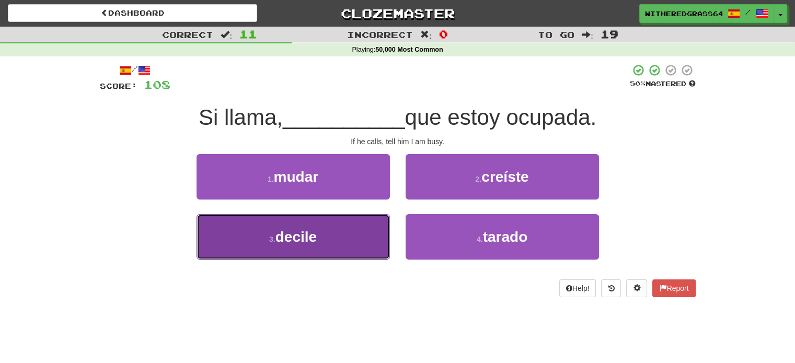
click at [369, 235] on button "3 . decile" at bounding box center [293, 236] width 193 height 45
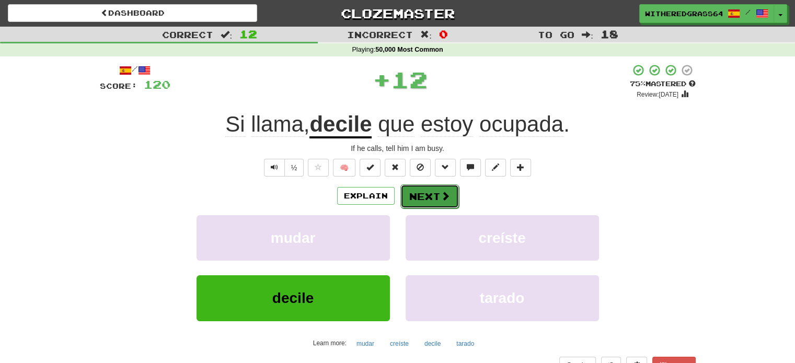
click at [414, 204] on button "Next" at bounding box center [429, 197] width 59 height 24
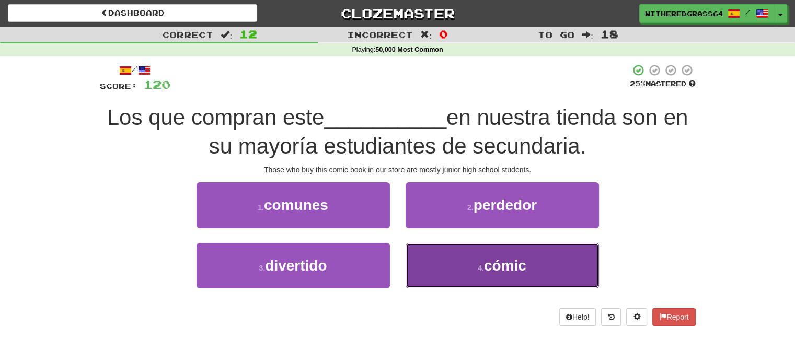
click at [445, 267] on button "4 . cómic" at bounding box center [502, 265] width 193 height 45
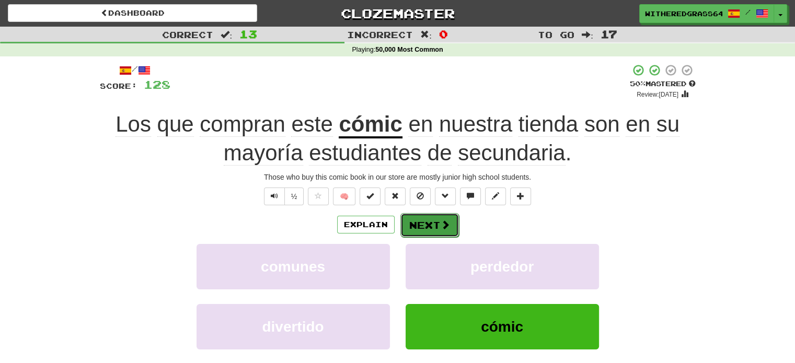
click at [446, 221] on span at bounding box center [445, 224] width 9 height 9
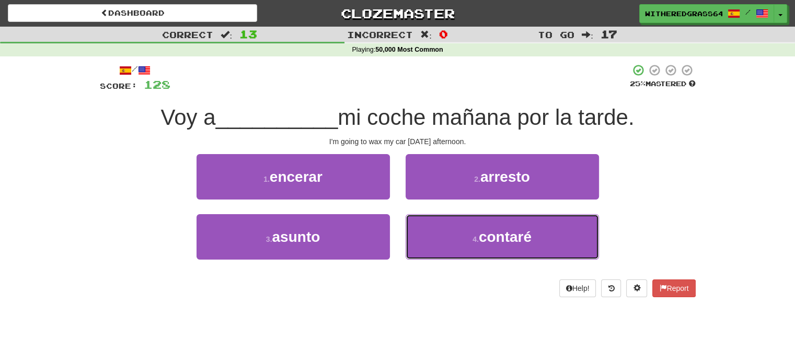
drag, startPoint x: 441, startPoint y: 234, endPoint x: 412, endPoint y: 307, distance: 78.8
click at [412, 307] on div "/ Score: 128 25 % Mastered Voy a __________ mi coche mañana por la tarde. I'm g…" at bounding box center [398, 184] width 596 height 256
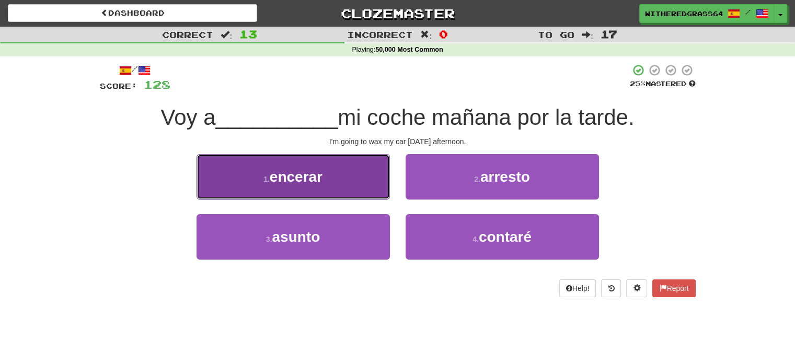
click at [337, 171] on button "1 . encerar" at bounding box center [293, 176] width 193 height 45
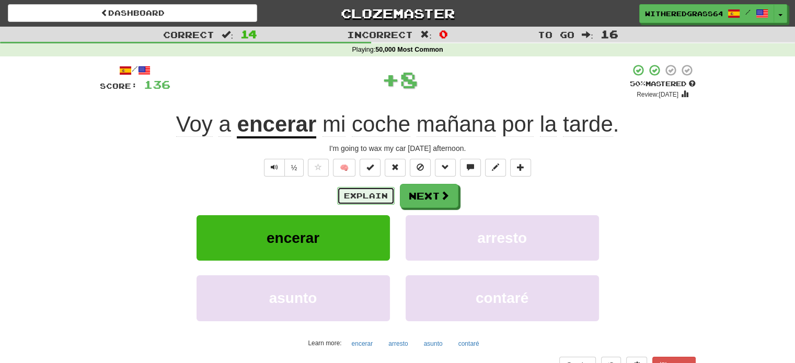
click at [347, 200] on button "Explain" at bounding box center [366, 196] width 58 height 18
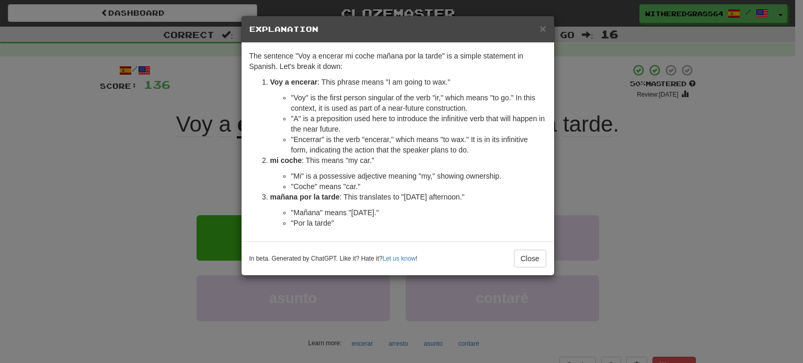
click at [193, 156] on div "× Explanation The sentence "Voy a encerar mi coche mañana por la tarde" is a si…" at bounding box center [401, 181] width 803 height 363
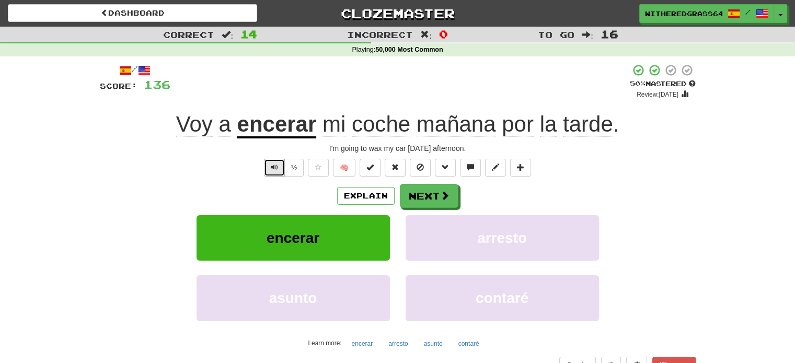
click at [274, 162] on button "Text-to-speech controls" at bounding box center [274, 168] width 21 height 18
click at [430, 197] on button "Next" at bounding box center [429, 197] width 59 height 24
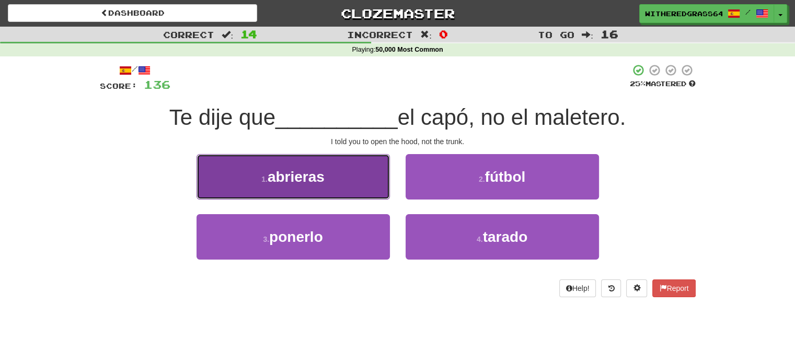
click at [365, 192] on button "1 . abrieras" at bounding box center [293, 176] width 193 height 45
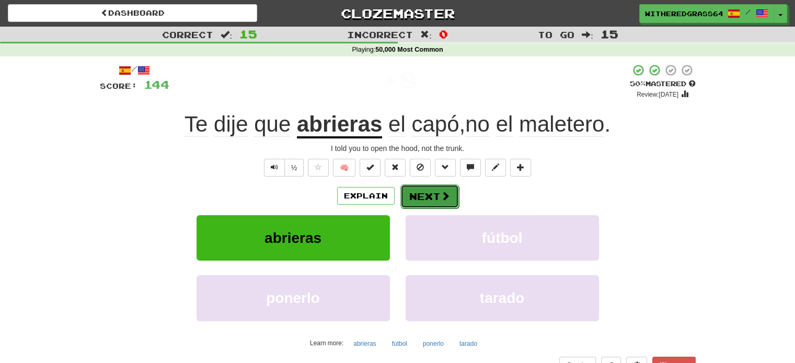
click at [424, 196] on button "Next" at bounding box center [429, 197] width 59 height 24
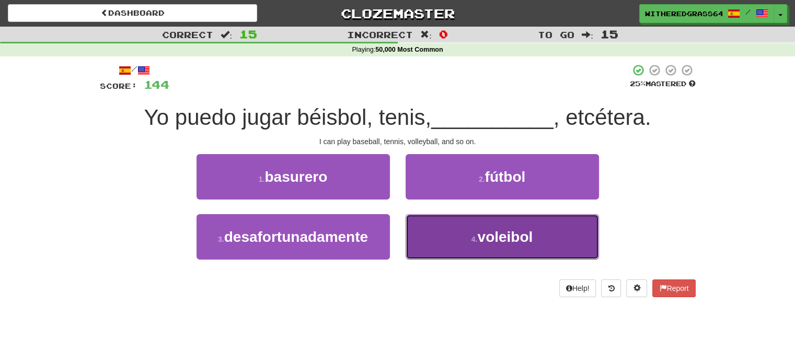
click at [442, 236] on button "4 . voleibol" at bounding box center [502, 236] width 193 height 45
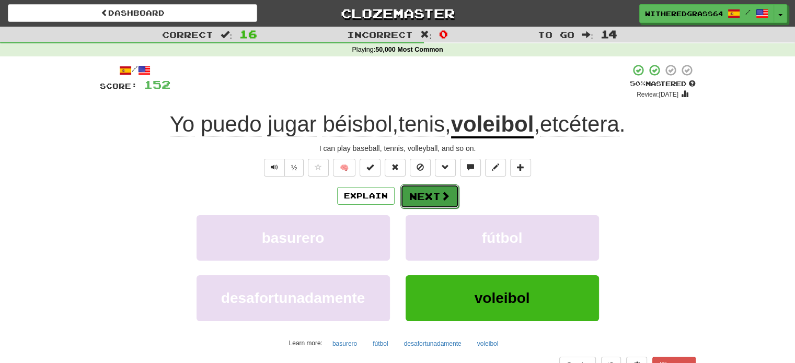
click at [417, 196] on button "Next" at bounding box center [429, 197] width 59 height 24
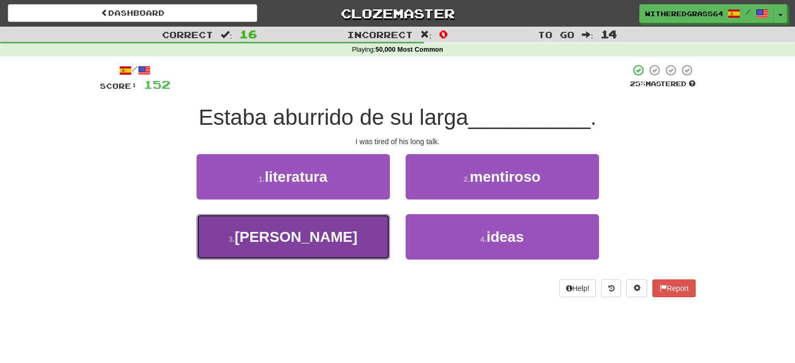
click at [351, 238] on button "3 . [GEOGRAPHIC_DATA]" at bounding box center [293, 236] width 193 height 45
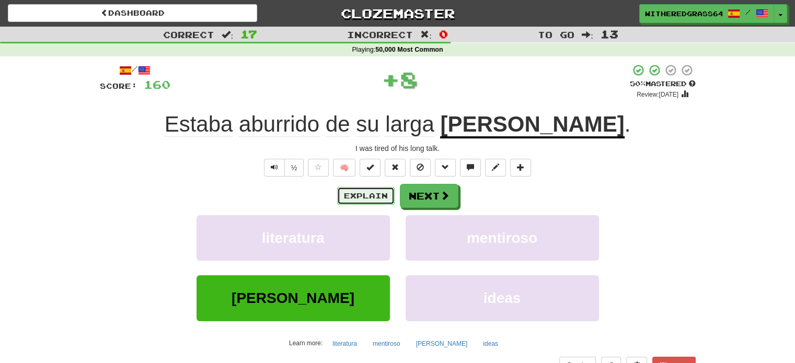
click at [362, 189] on button "Explain" at bounding box center [366, 196] width 58 height 18
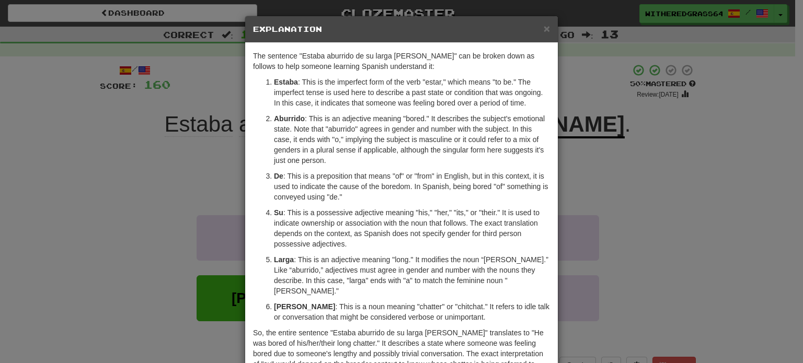
click at [157, 217] on div "× Explanation The sentence "Estaba aburrido de su larga [PERSON_NAME]" can be b…" at bounding box center [401, 181] width 803 height 363
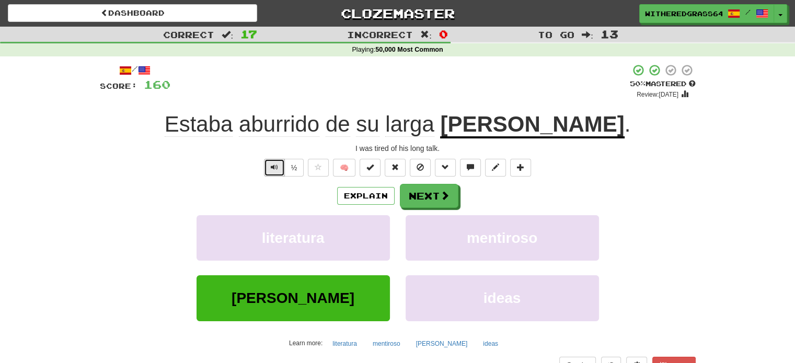
click at [268, 173] on button "Text-to-speech controls" at bounding box center [274, 168] width 21 height 18
click at [349, 195] on button "Explain" at bounding box center [366, 196] width 58 height 18
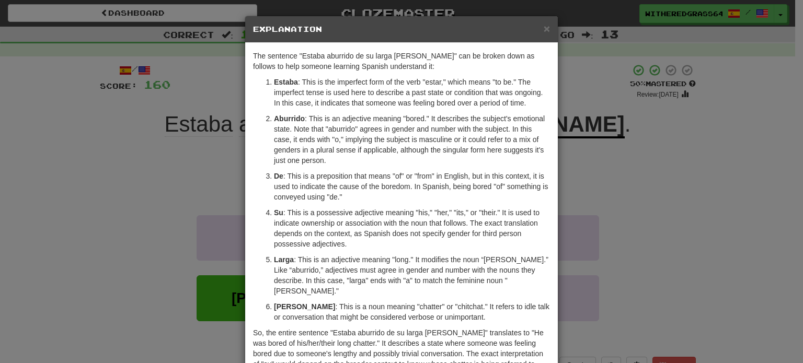
click at [386, 191] on p "De : This is a preposition that means "of" or "from" in English, but in this co…" at bounding box center [412, 186] width 276 height 31
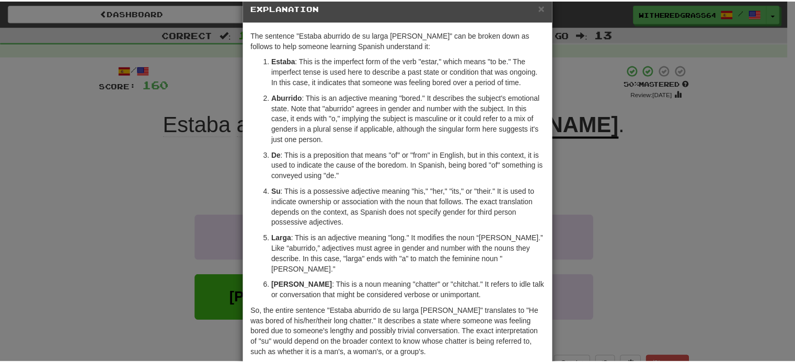
scroll to position [69, 0]
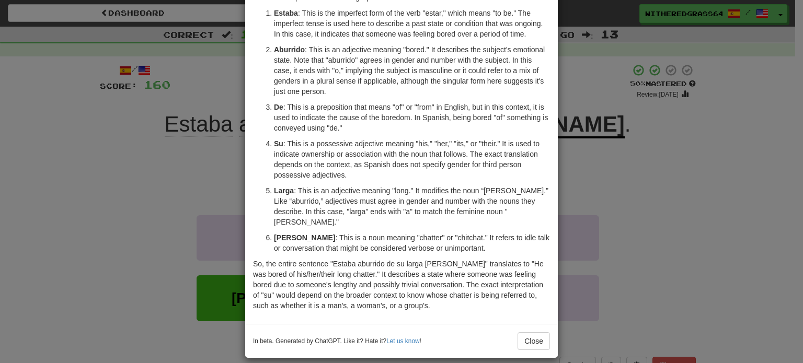
click at [173, 181] on div "× Explanation The sentence "Estaba aburrido de su larga [PERSON_NAME]" can be b…" at bounding box center [401, 181] width 803 height 363
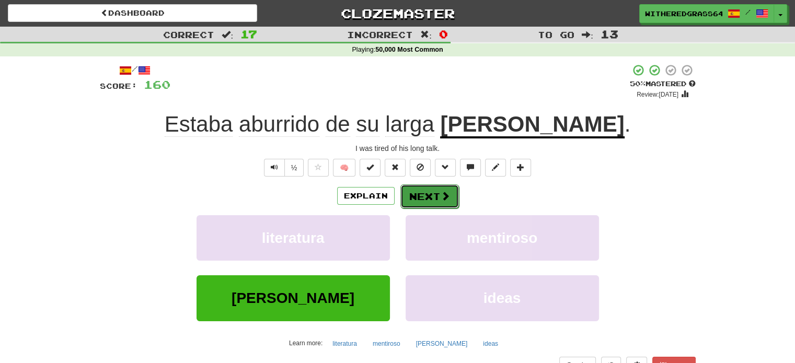
click at [418, 196] on button "Next" at bounding box center [429, 197] width 59 height 24
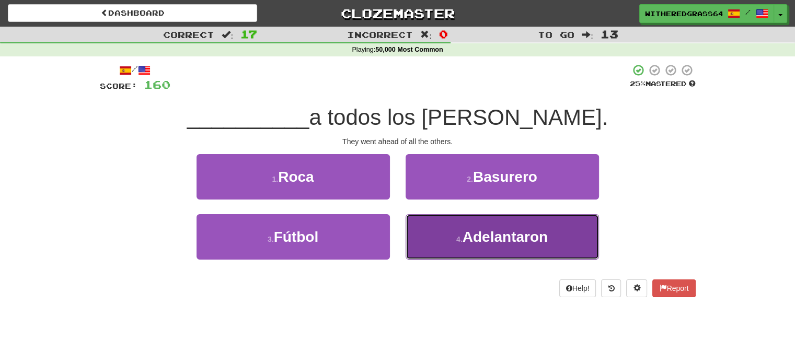
click at [457, 227] on button "4 . Adelantaron" at bounding box center [502, 236] width 193 height 45
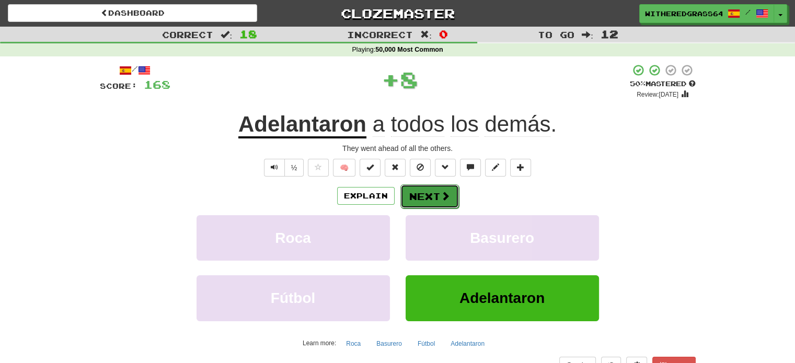
click at [429, 196] on button "Next" at bounding box center [429, 197] width 59 height 24
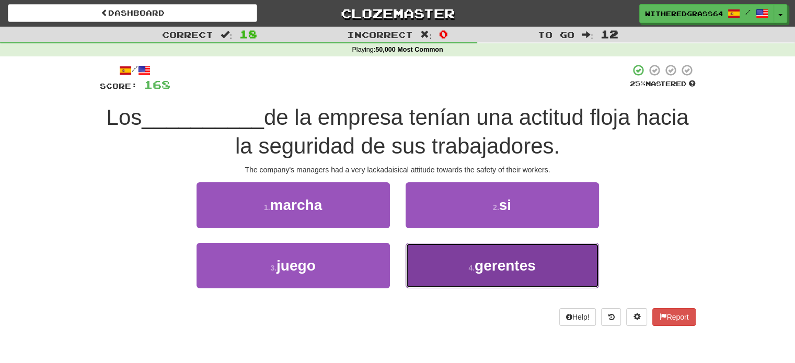
click at [417, 260] on button "4 . gerentes" at bounding box center [502, 265] width 193 height 45
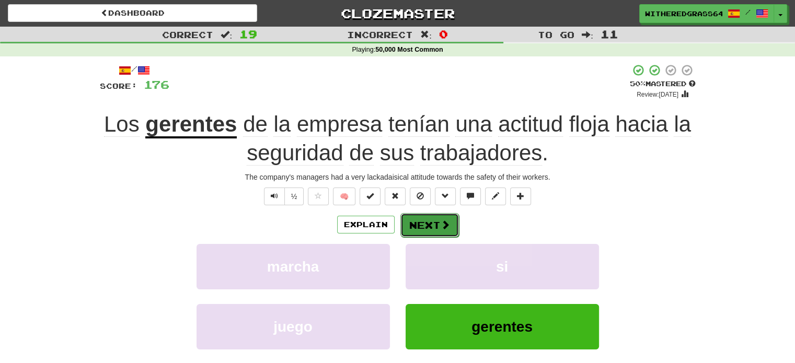
click at [420, 222] on button "Next" at bounding box center [429, 225] width 59 height 24
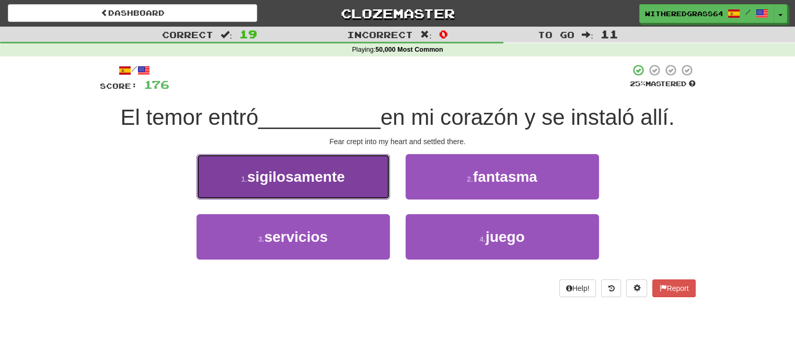
click at [372, 191] on button "1 . sigilosamente" at bounding box center [293, 176] width 193 height 45
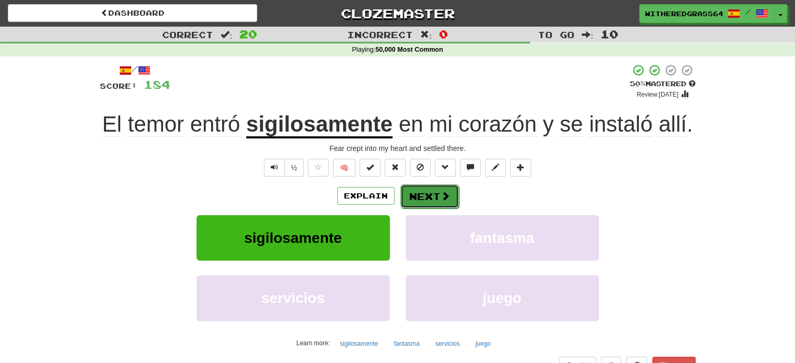
click at [433, 188] on button "Next" at bounding box center [429, 197] width 59 height 24
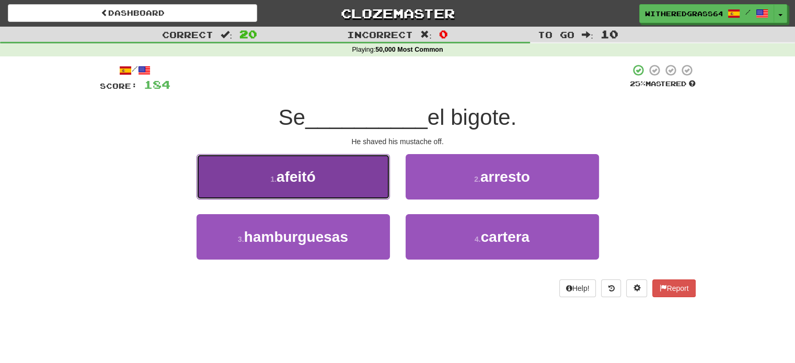
click at [369, 179] on button "1 . afeitó" at bounding box center [293, 176] width 193 height 45
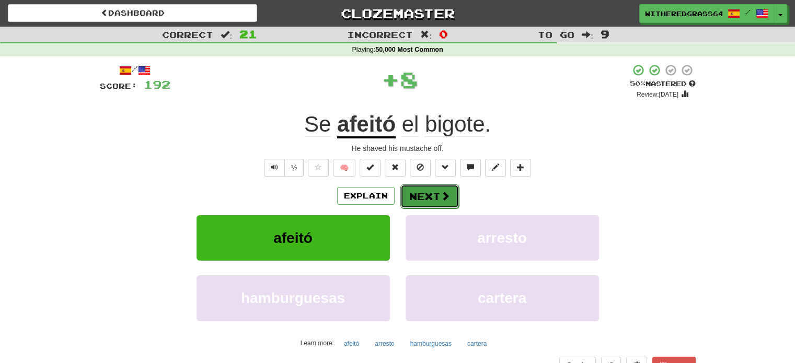
click at [427, 194] on button "Next" at bounding box center [429, 197] width 59 height 24
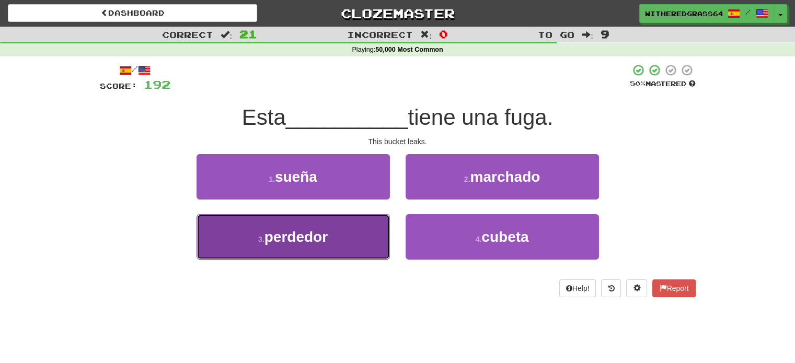
click at [366, 242] on button "3 . perdedor" at bounding box center [293, 236] width 193 height 45
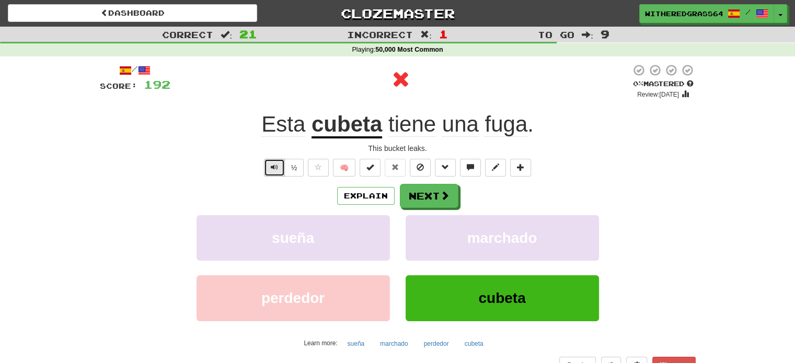
click at [270, 169] on button "Text-to-speech controls" at bounding box center [274, 168] width 21 height 18
click at [416, 197] on button "Next" at bounding box center [429, 197] width 59 height 24
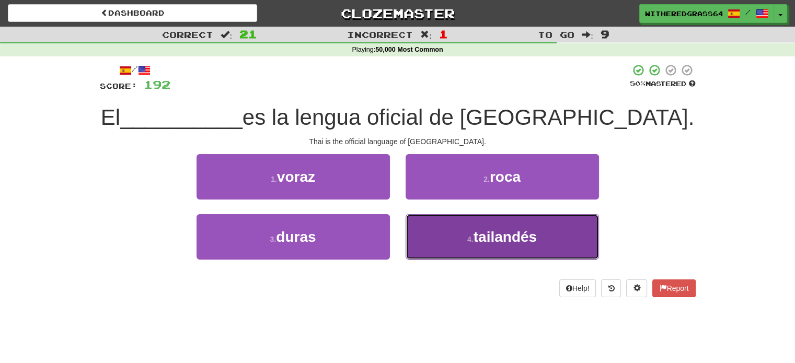
click at [449, 240] on button "4 . tailandés" at bounding box center [502, 236] width 193 height 45
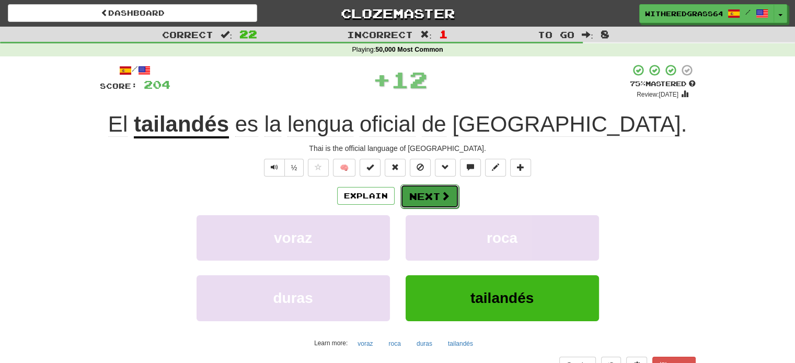
click at [439, 192] on button "Next" at bounding box center [429, 197] width 59 height 24
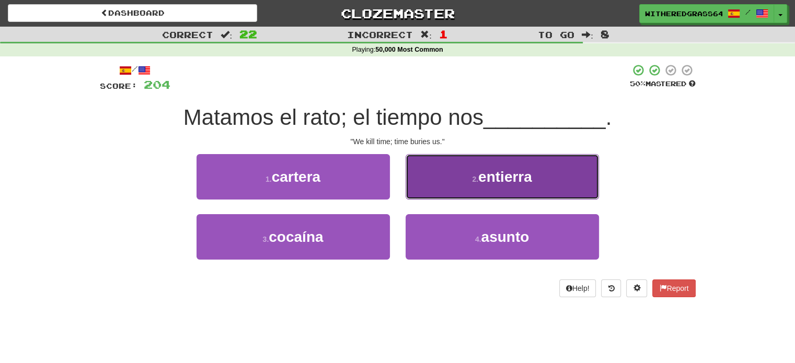
click at [442, 194] on button "2 . [GEOGRAPHIC_DATA]" at bounding box center [502, 176] width 193 height 45
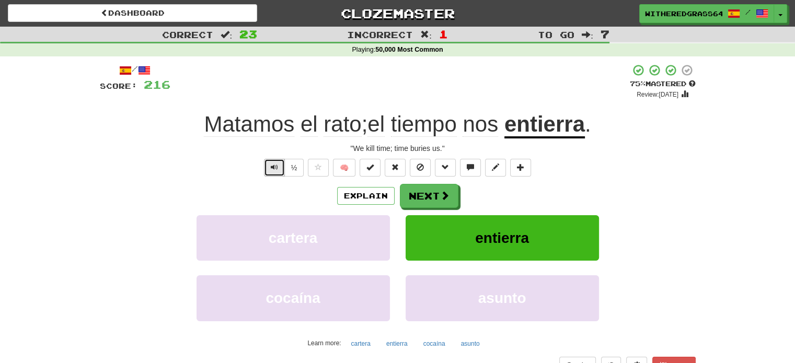
click at [278, 171] on button "Text-to-speech controls" at bounding box center [274, 168] width 21 height 18
click at [415, 194] on button "Next" at bounding box center [429, 197] width 59 height 24
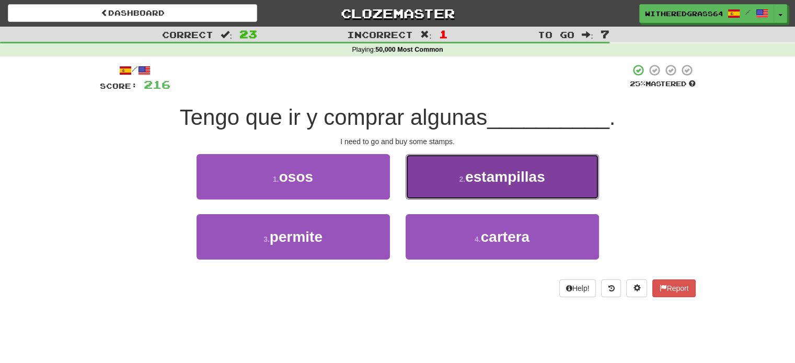
click at [446, 172] on button "2 . estampillas" at bounding box center [502, 176] width 193 height 45
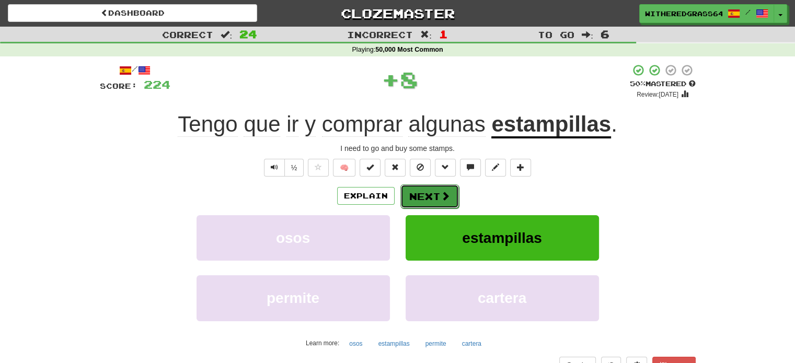
click at [443, 198] on span at bounding box center [445, 195] width 9 height 9
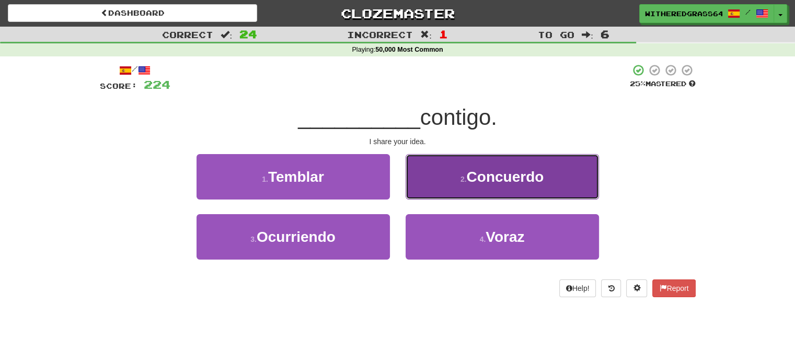
click at [433, 180] on button "2 . Concuerdo" at bounding box center [502, 176] width 193 height 45
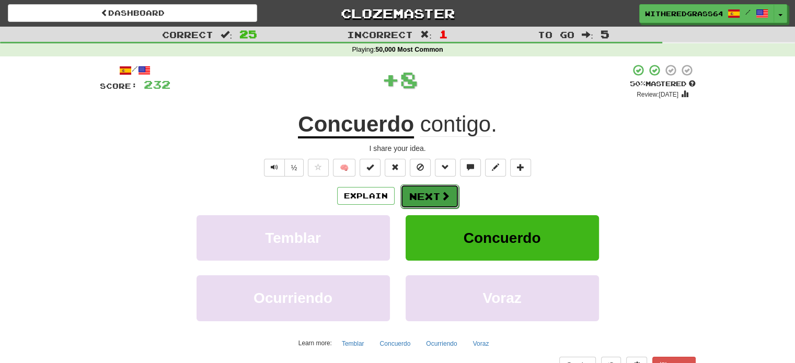
click at [424, 194] on button "Next" at bounding box center [429, 197] width 59 height 24
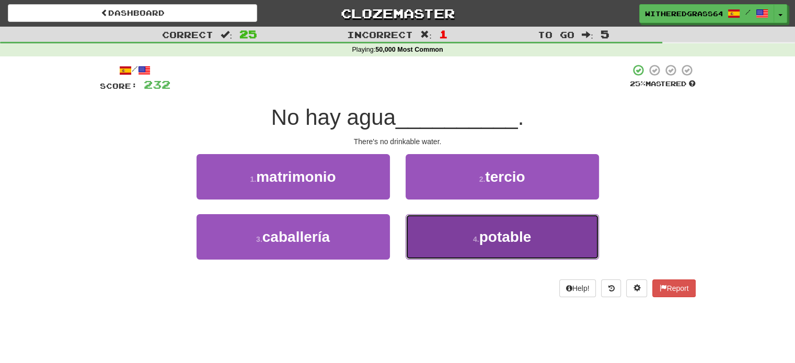
click at [439, 232] on button "4 . potable" at bounding box center [502, 236] width 193 height 45
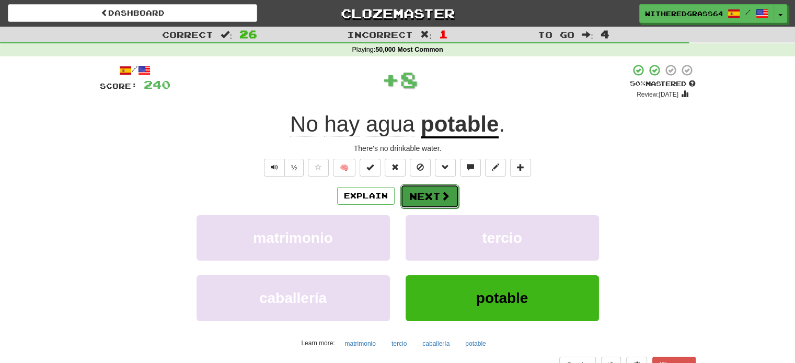
click at [430, 192] on button "Next" at bounding box center [429, 197] width 59 height 24
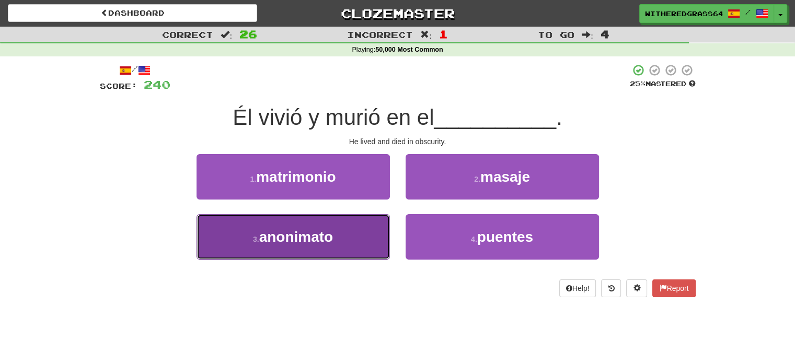
click at [353, 234] on button "3 . anonimato" at bounding box center [293, 236] width 193 height 45
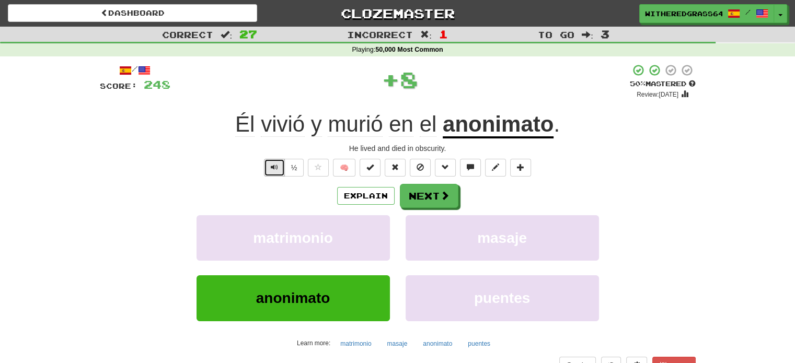
click at [275, 167] on span "Text-to-speech controls" at bounding box center [274, 167] width 7 height 7
click at [419, 197] on button "Next" at bounding box center [429, 197] width 59 height 24
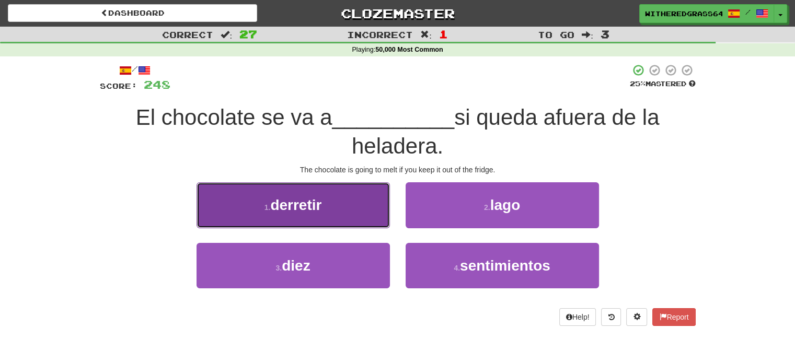
click at [370, 212] on button "1 . derretir" at bounding box center [293, 204] width 193 height 45
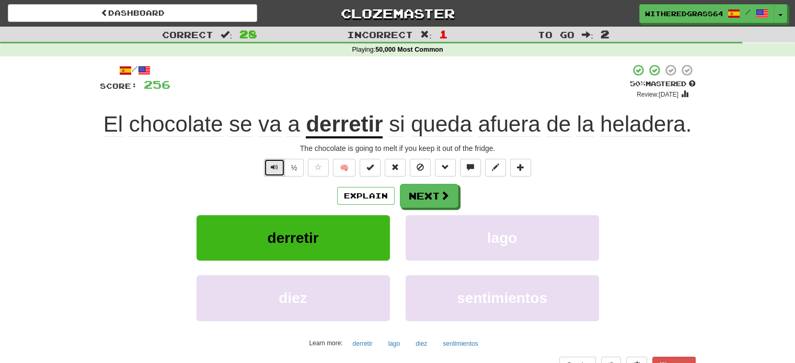
click at [270, 167] on button "Text-to-speech controls" at bounding box center [274, 168] width 21 height 18
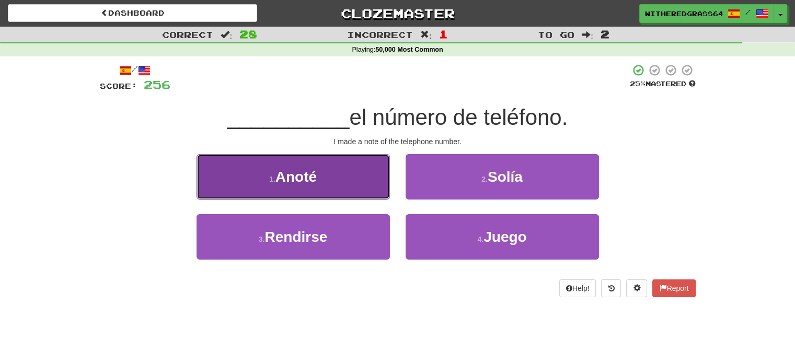
click at [305, 185] on button "1 . Anoté" at bounding box center [293, 176] width 193 height 45
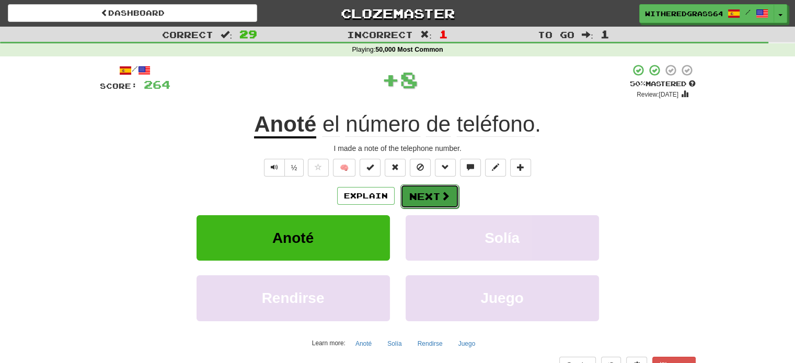
click at [420, 194] on button "Next" at bounding box center [429, 197] width 59 height 24
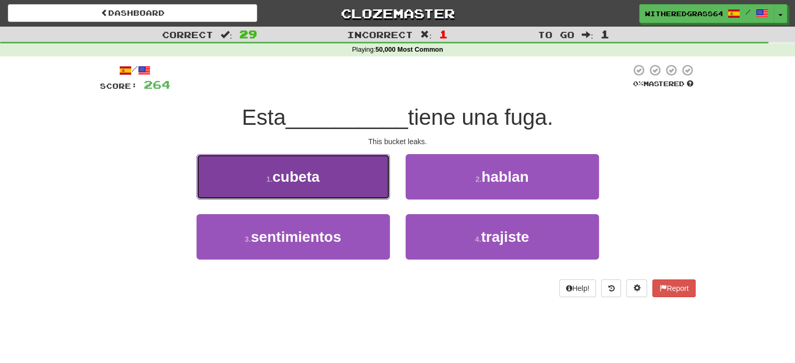
click at [368, 191] on button "1 . cubeta" at bounding box center [293, 176] width 193 height 45
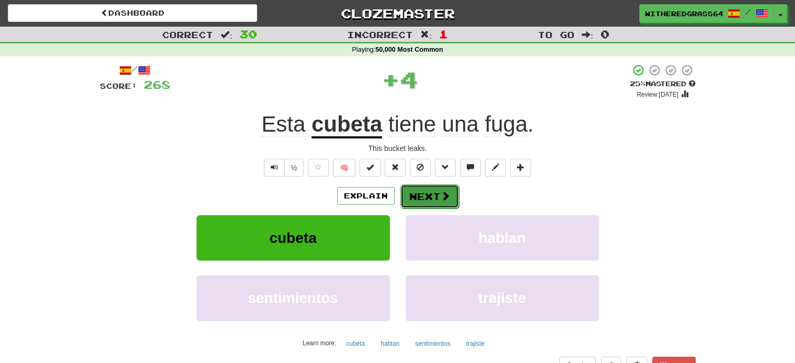
click at [430, 202] on button "Next" at bounding box center [429, 197] width 59 height 24
